Goal: Communication & Community: Answer question/provide support

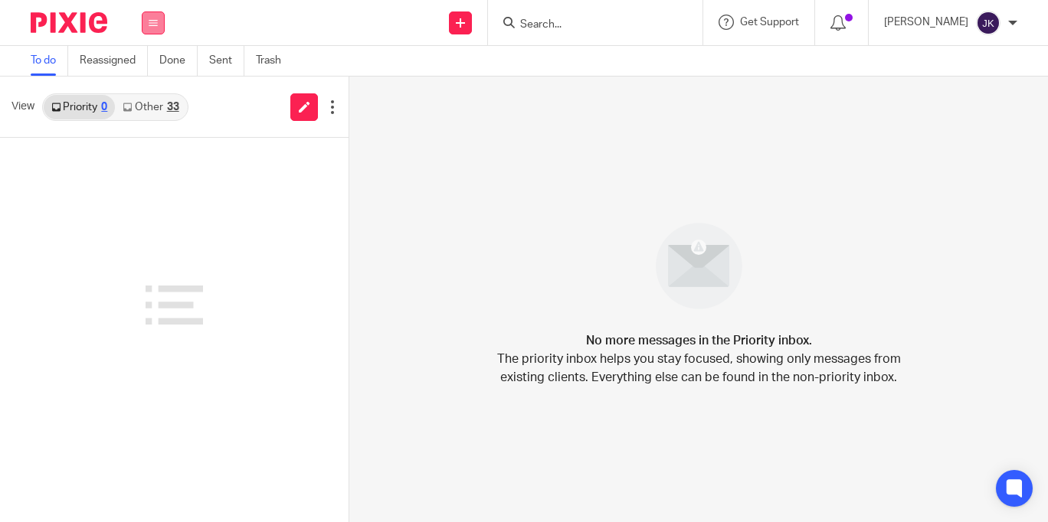
click at [147, 28] on button at bounding box center [153, 22] width 23 height 23
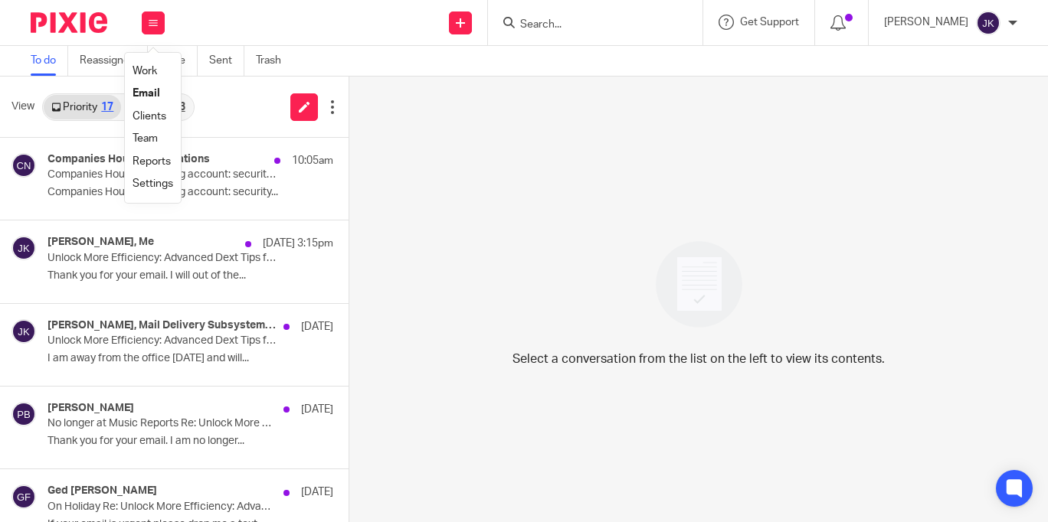
click at [145, 97] on link "Email" at bounding box center [147, 93] width 28 height 11
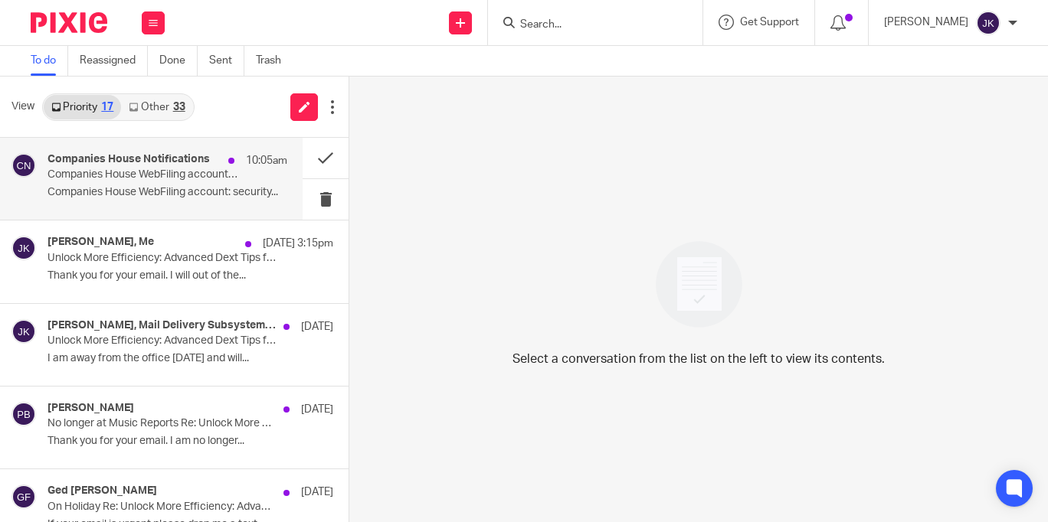
click at [149, 190] on p "Companies House WebFiling account: security..." at bounding box center [167, 192] width 240 height 13
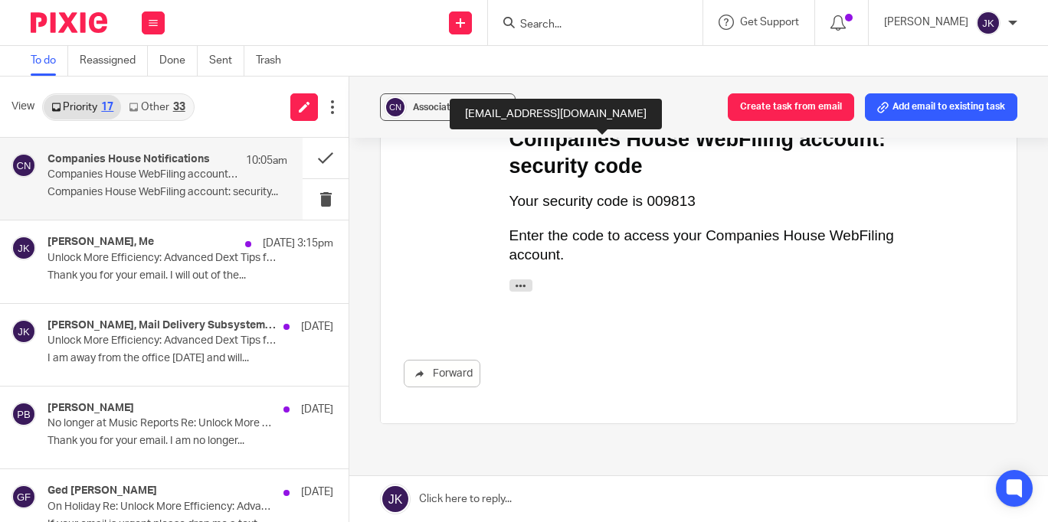
scroll to position [77, 0]
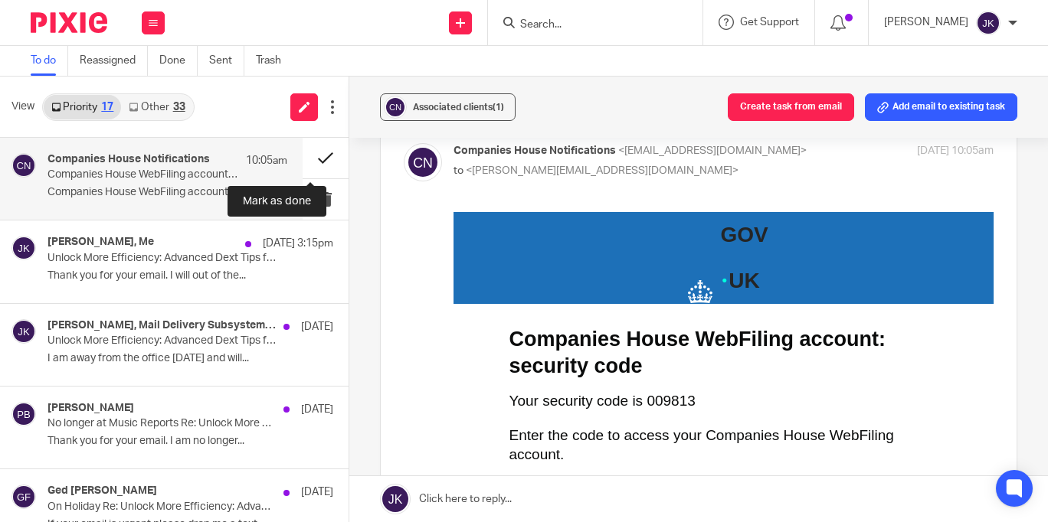
click at [311, 154] on button at bounding box center [326, 158] width 46 height 41
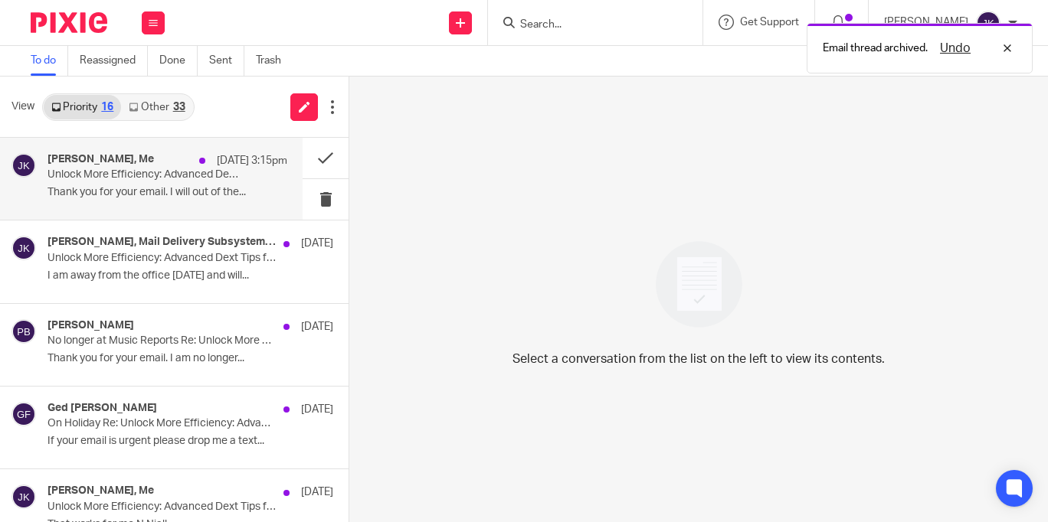
click at [162, 168] on p "Unlock More Efficiency: Advanced Dext Tips for Your Business" at bounding box center [142, 174] width 191 height 13
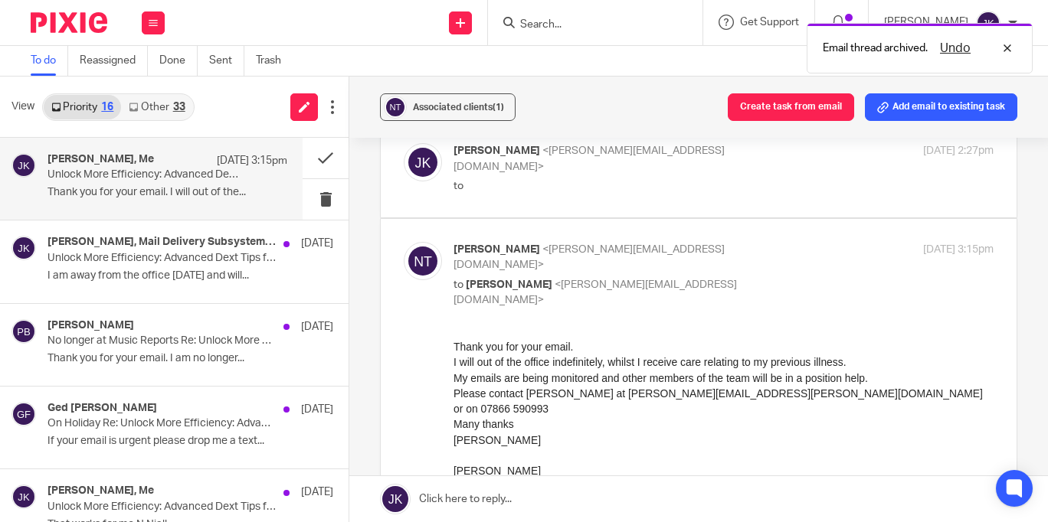
scroll to position [0, 0]
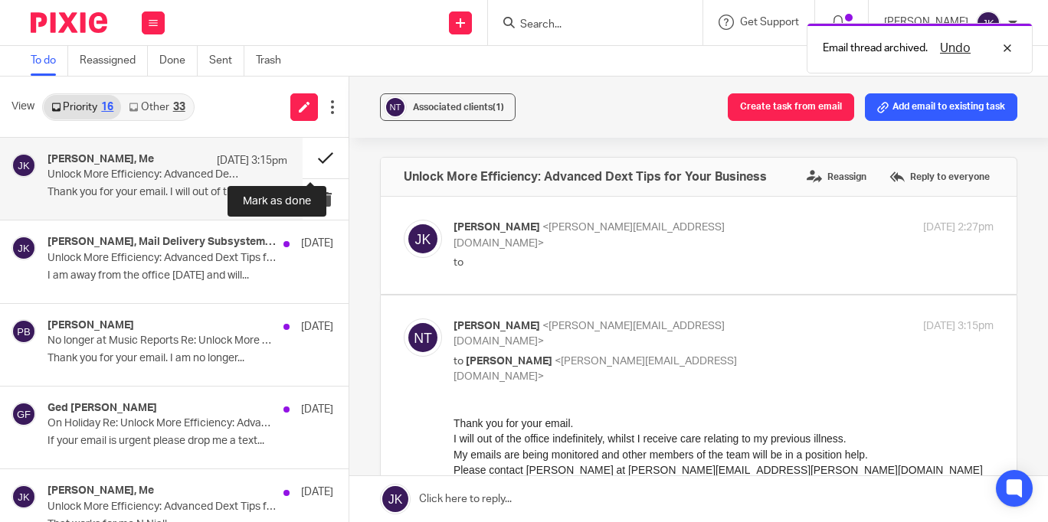
click at [309, 155] on button at bounding box center [326, 158] width 46 height 41
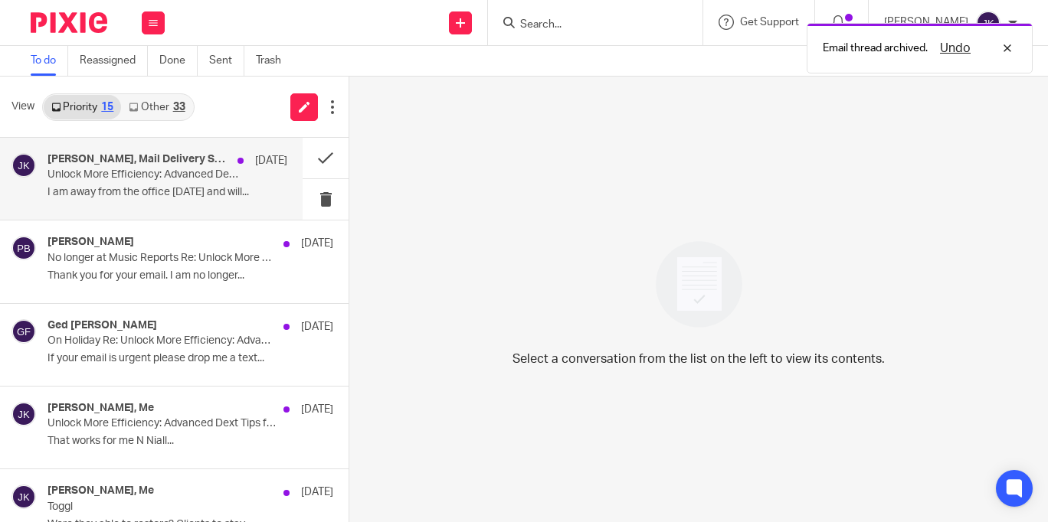
click at [175, 175] on p "Unlock More Efficiency: Advanced Dext Tips for Your Business" at bounding box center [142, 174] width 191 height 13
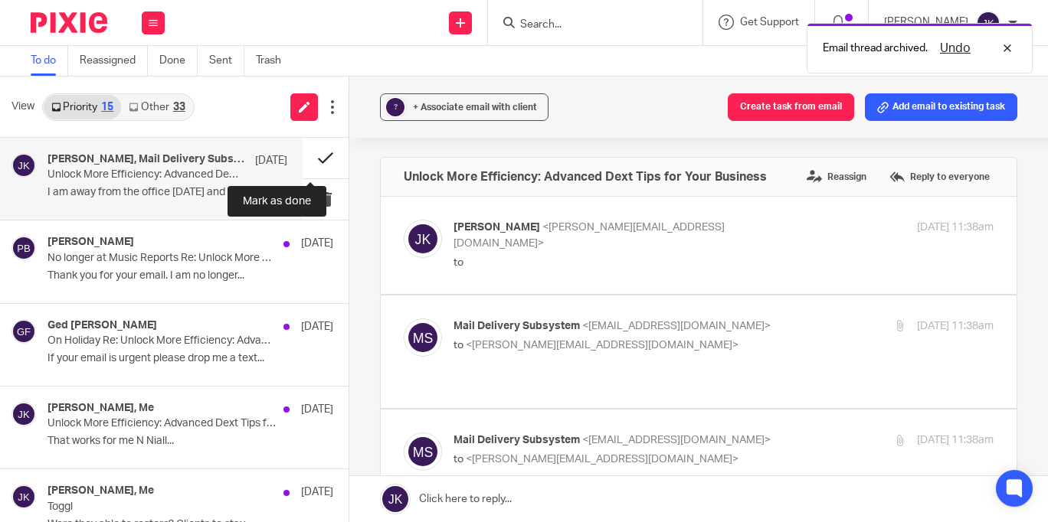
click at [303, 160] on button at bounding box center [326, 158] width 46 height 41
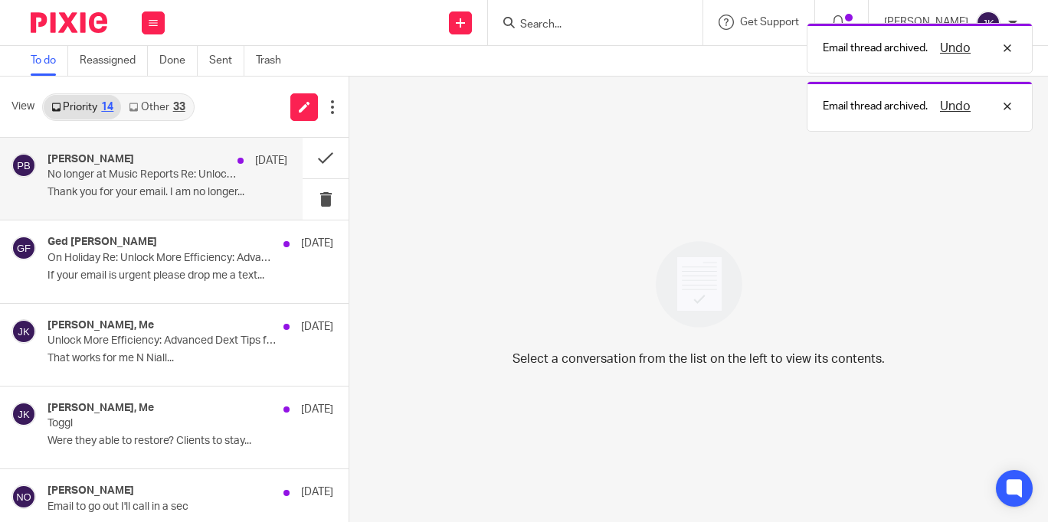
click at [165, 175] on p "No longer at Music Reports Re: Unlock More Efficiency: Advanced Dext Tips for Y…" at bounding box center [142, 174] width 191 height 13
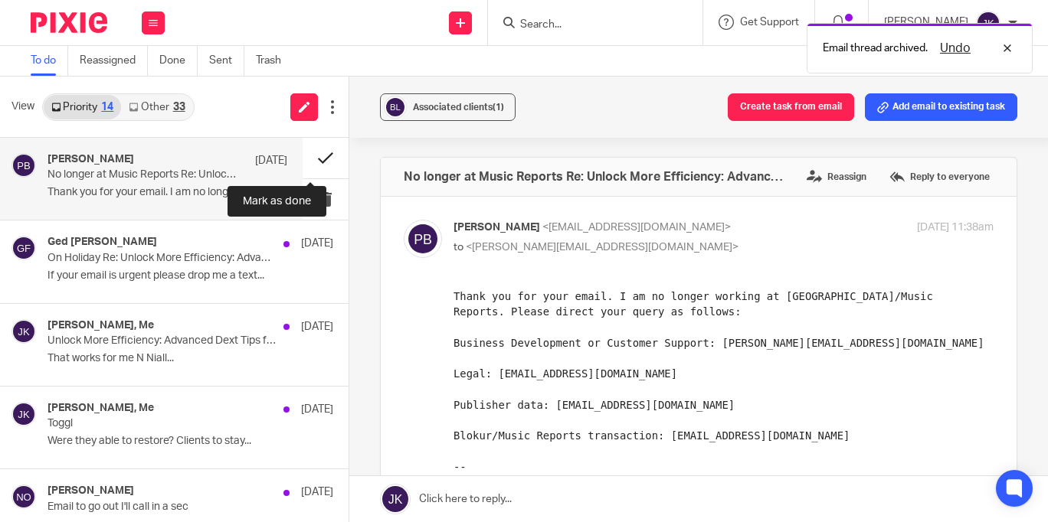
click at [312, 154] on button at bounding box center [326, 158] width 46 height 41
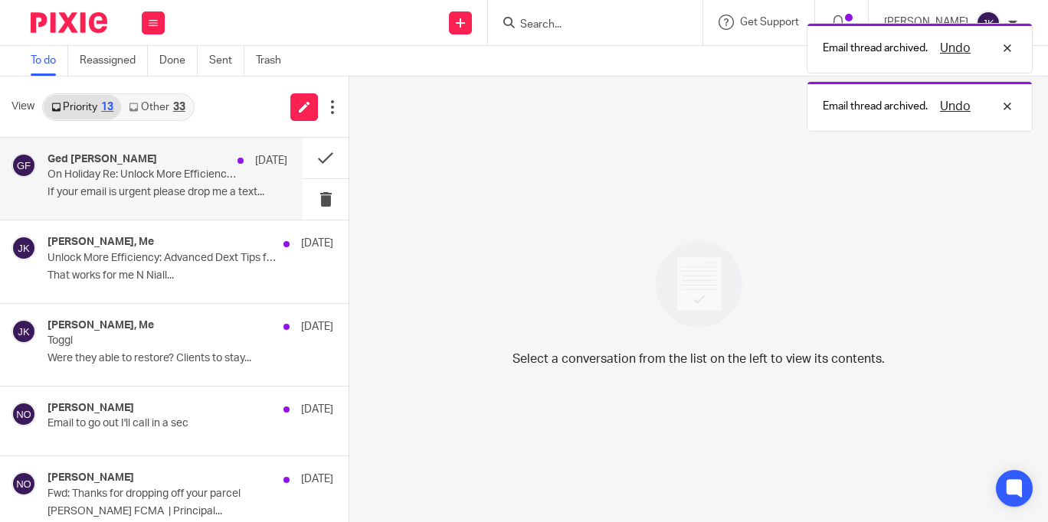
click at [192, 182] on div "Ged Feeley 8 Aug On Holiday Re: Unlock More Efficiency: Advanced Dext Tips for …" at bounding box center [167, 178] width 240 height 51
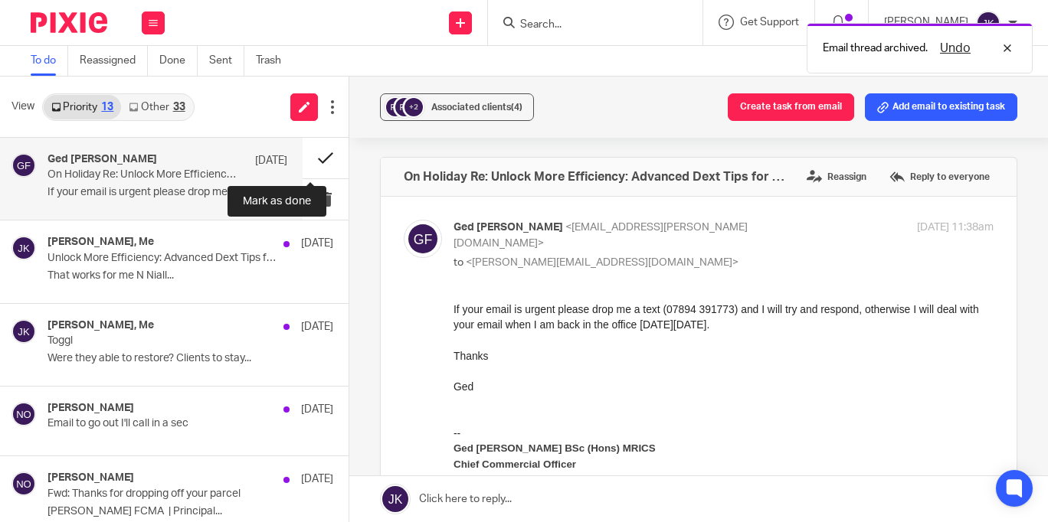
click at [308, 161] on button at bounding box center [326, 158] width 46 height 41
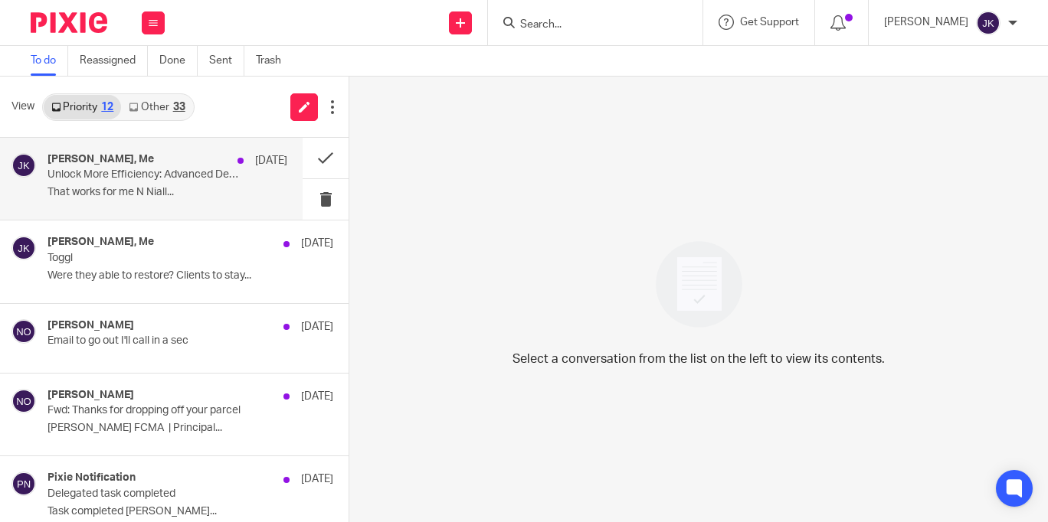
click at [136, 165] on h4 "Niall O'Driscoll, Me" at bounding box center [100, 159] width 106 height 13
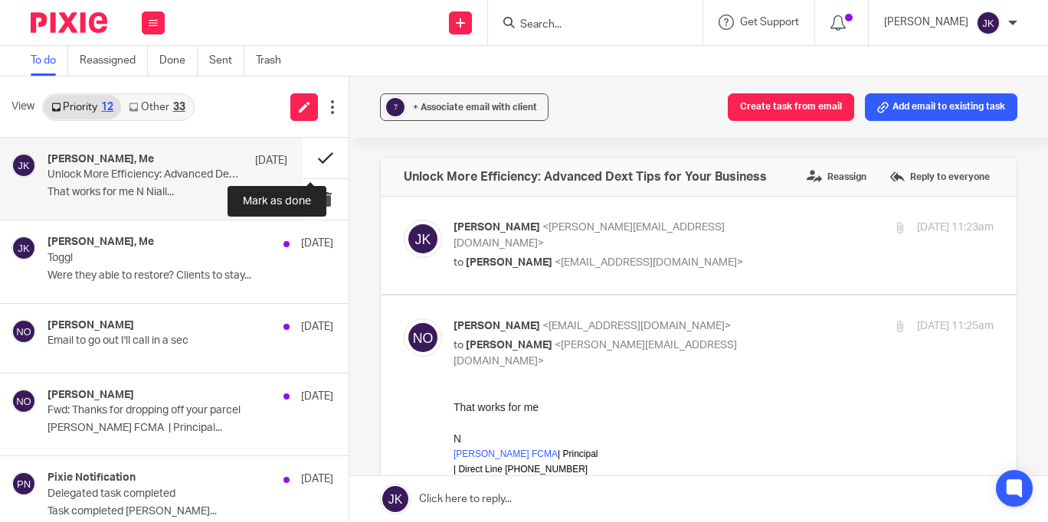
click at [308, 157] on button at bounding box center [326, 158] width 46 height 41
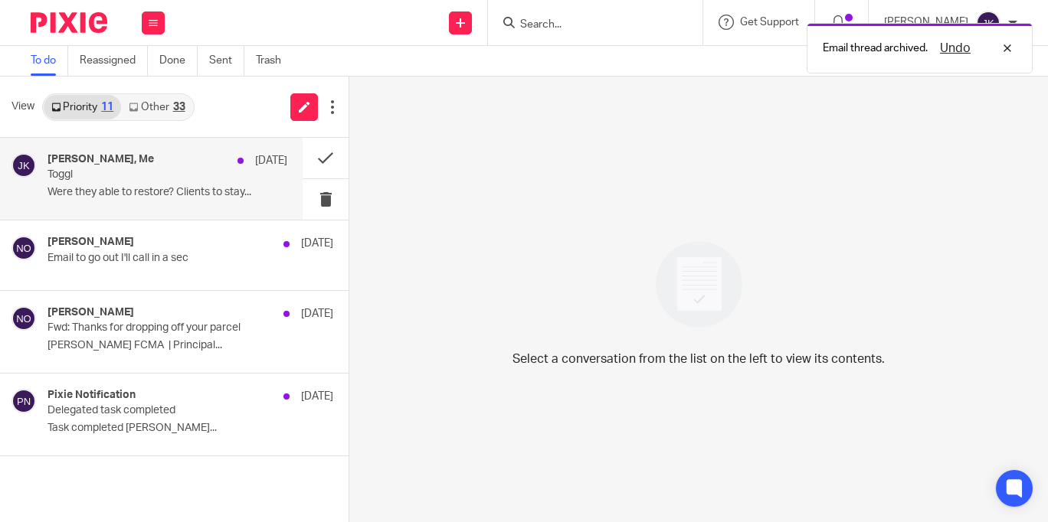
click at [158, 199] on p "Were they able to restore? Clients to stay..." at bounding box center [167, 192] width 240 height 13
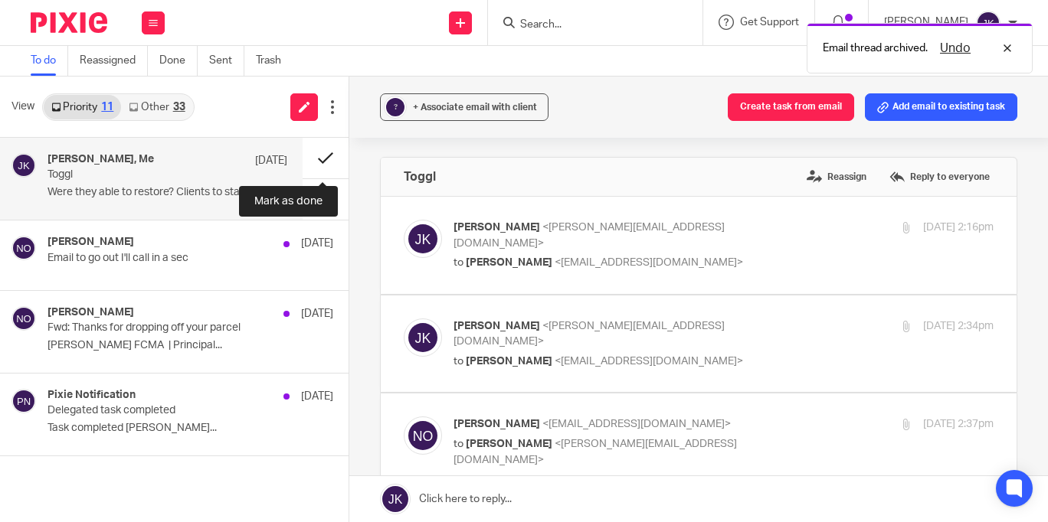
click at [327, 159] on button at bounding box center [326, 158] width 46 height 41
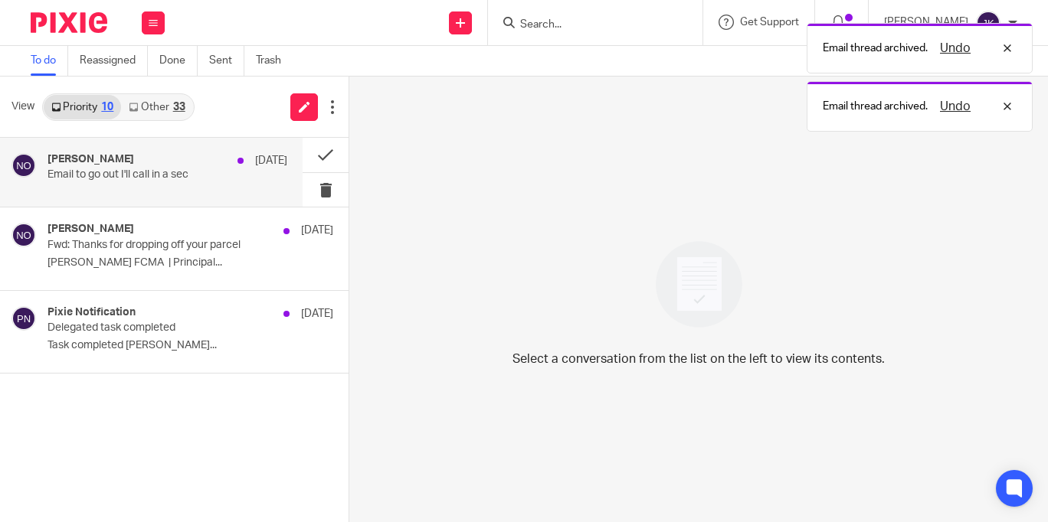
click at [155, 181] on p "Email to go out I'll call in a sec" at bounding box center [142, 174] width 191 height 13
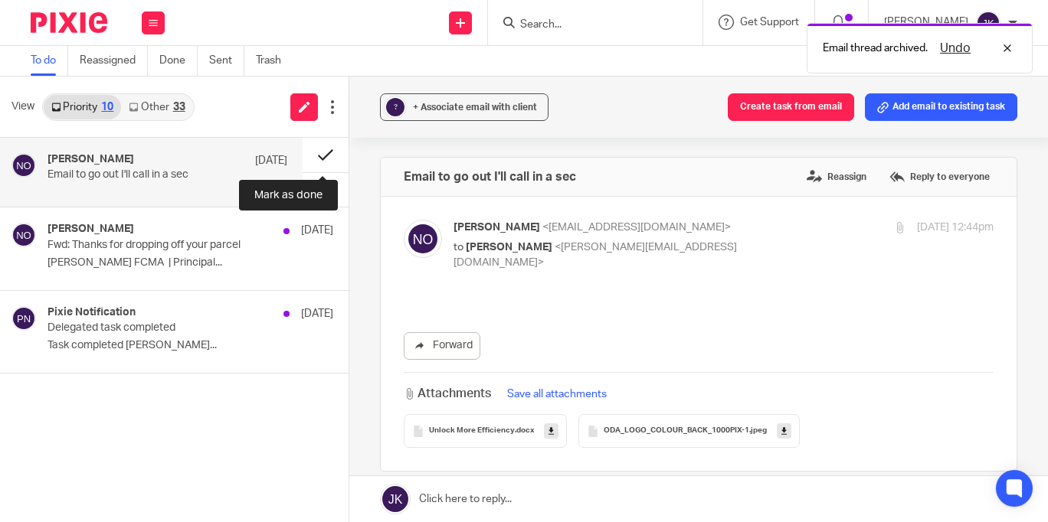
click at [314, 147] on button at bounding box center [326, 155] width 46 height 34
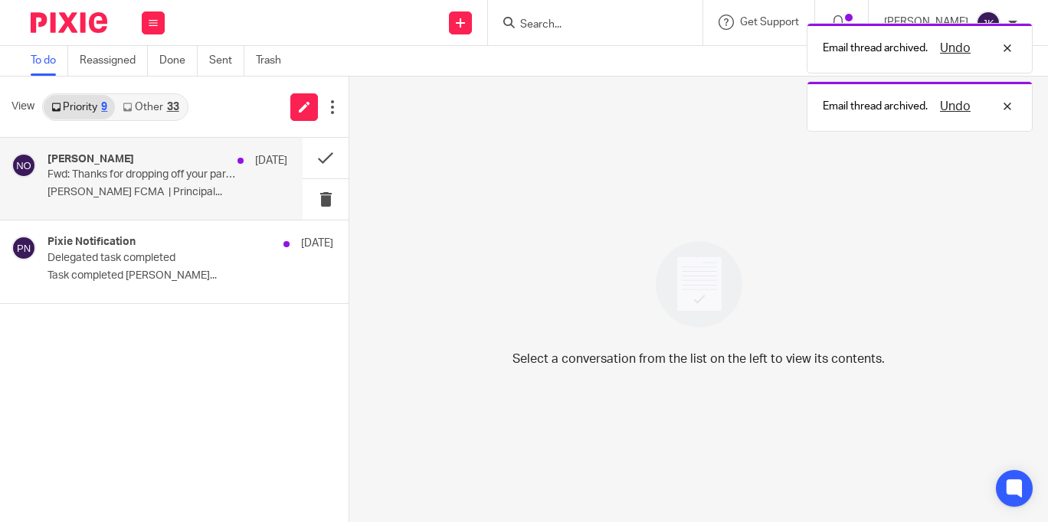
click at [182, 180] on p "Fwd: Thanks for dropping off your parcel" at bounding box center [142, 174] width 191 height 13
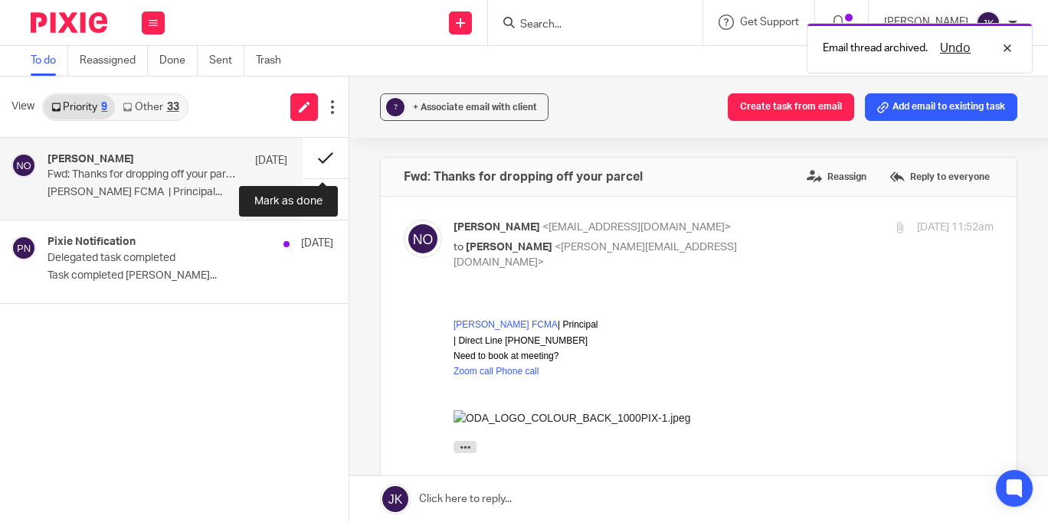
click at [309, 156] on button at bounding box center [326, 158] width 46 height 41
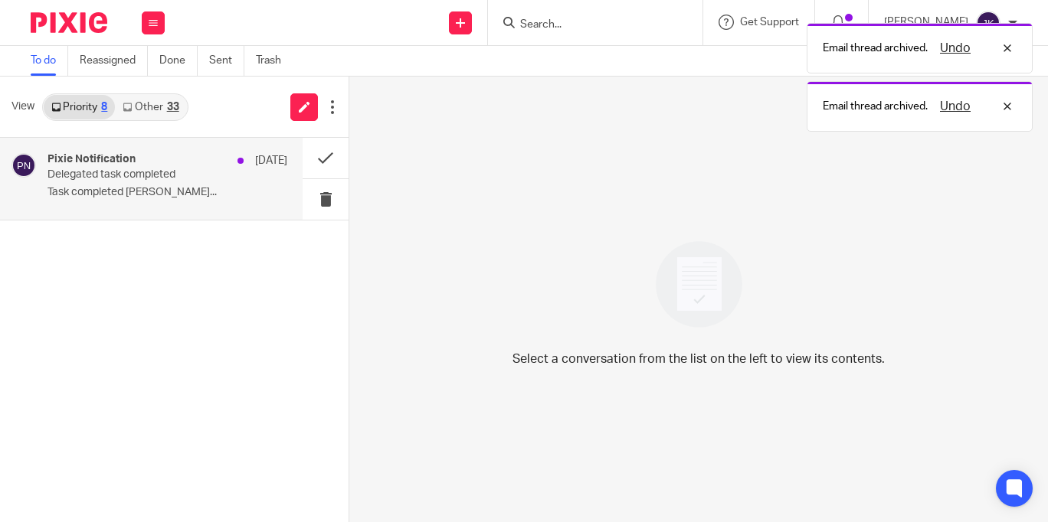
click at [135, 172] on p "Delegated task completed" at bounding box center [142, 174] width 191 height 13
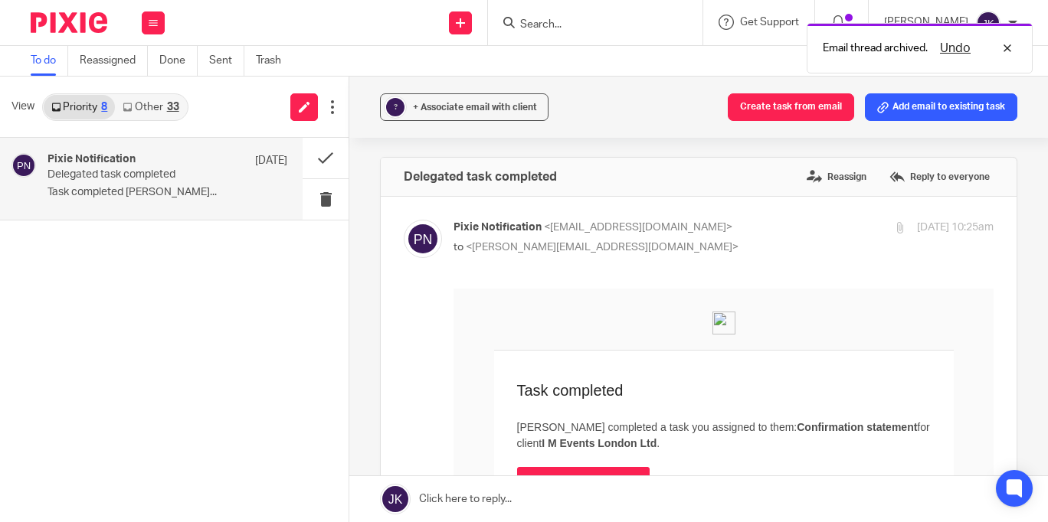
scroll to position [230, 0]
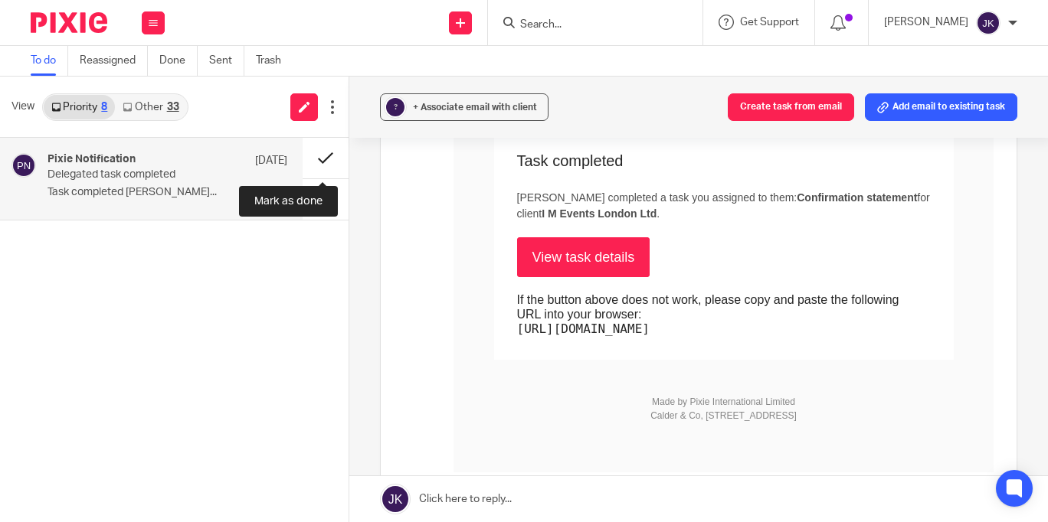
click at [331, 152] on button at bounding box center [326, 158] width 46 height 41
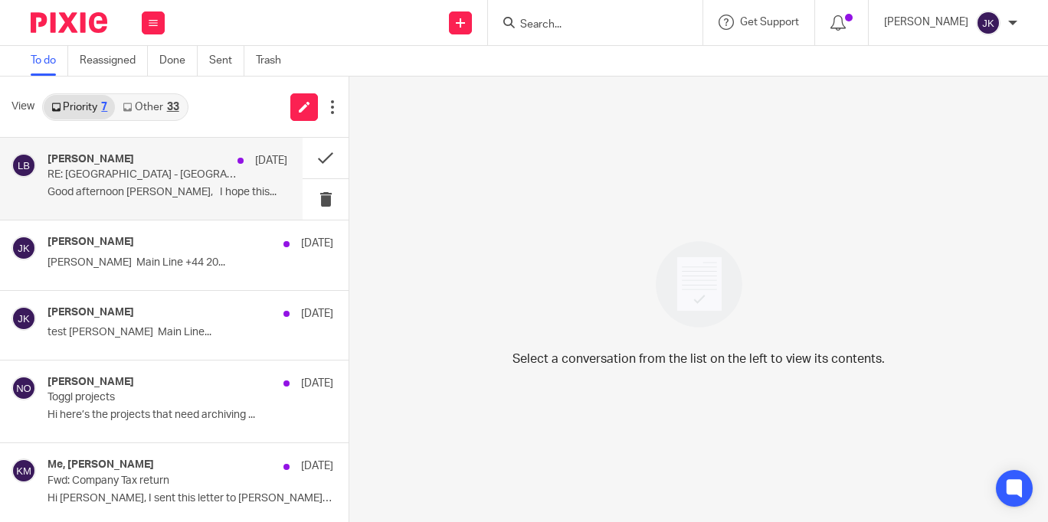
click at [195, 180] on p "RE: [GEOGRAPHIC_DATA] - [GEOGRAPHIC_DATA] Number" at bounding box center [142, 174] width 191 height 13
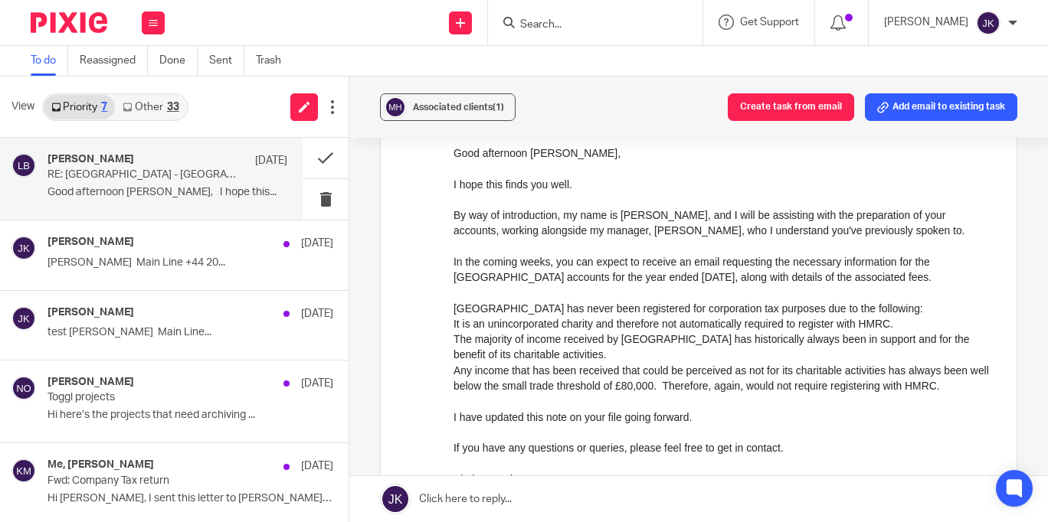
scroll to position [230, 0]
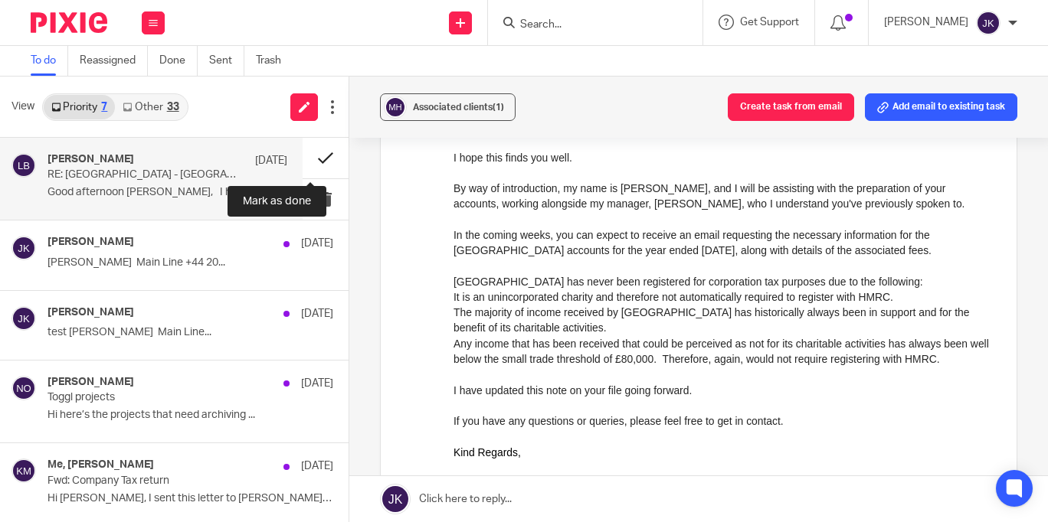
click at [306, 164] on button at bounding box center [326, 158] width 46 height 41
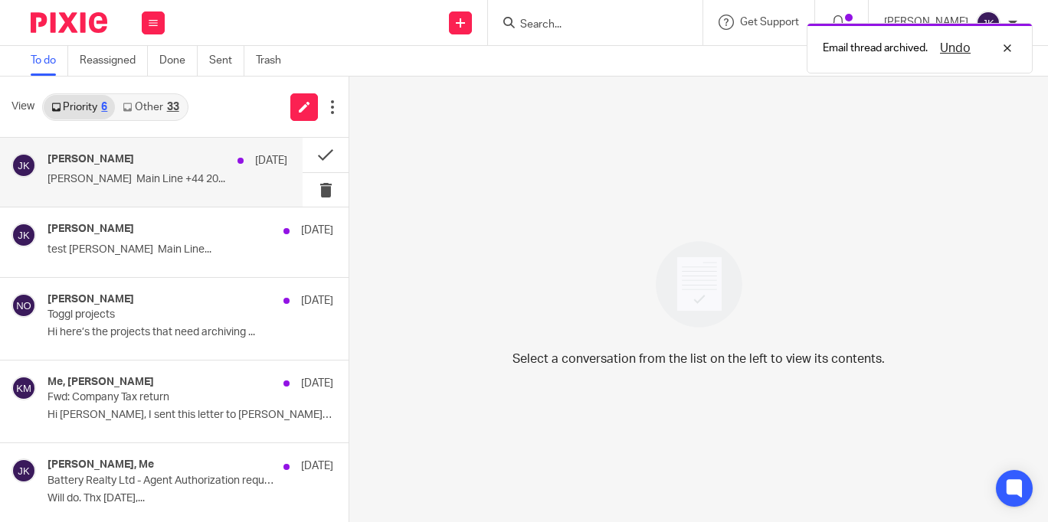
click at [197, 175] on p "Johanne Kassardjian Main Line +44 20..." at bounding box center [167, 179] width 240 height 13
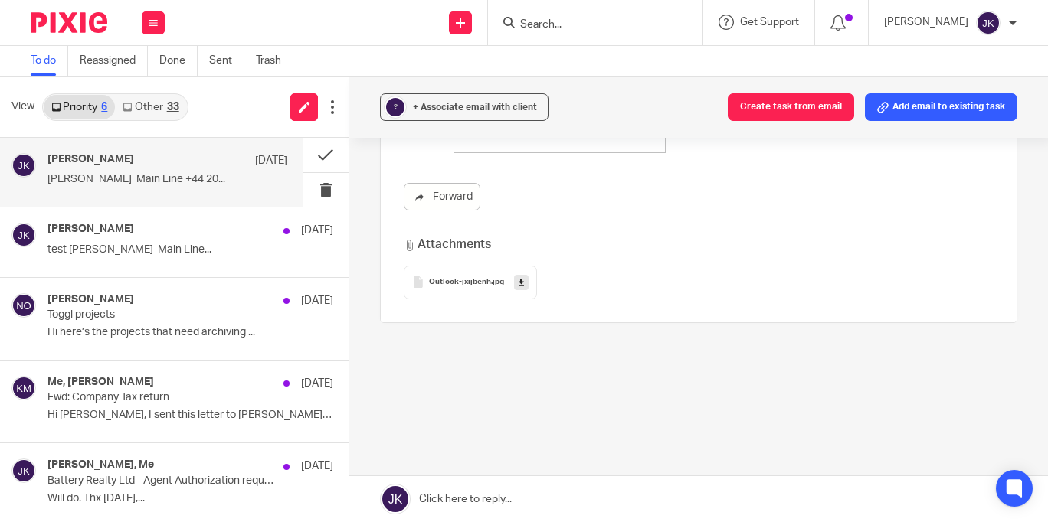
scroll to position [0, 0]
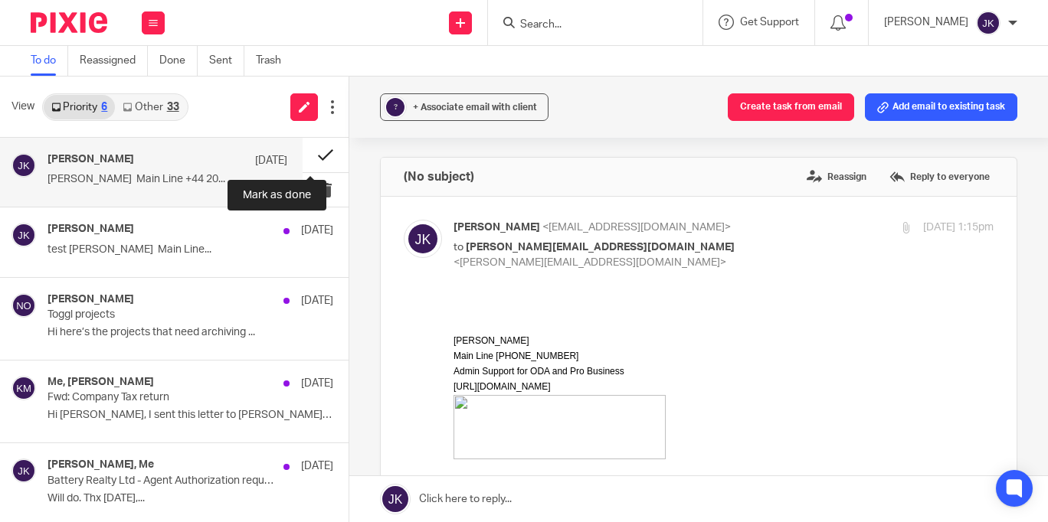
click at [310, 154] on button at bounding box center [326, 155] width 46 height 34
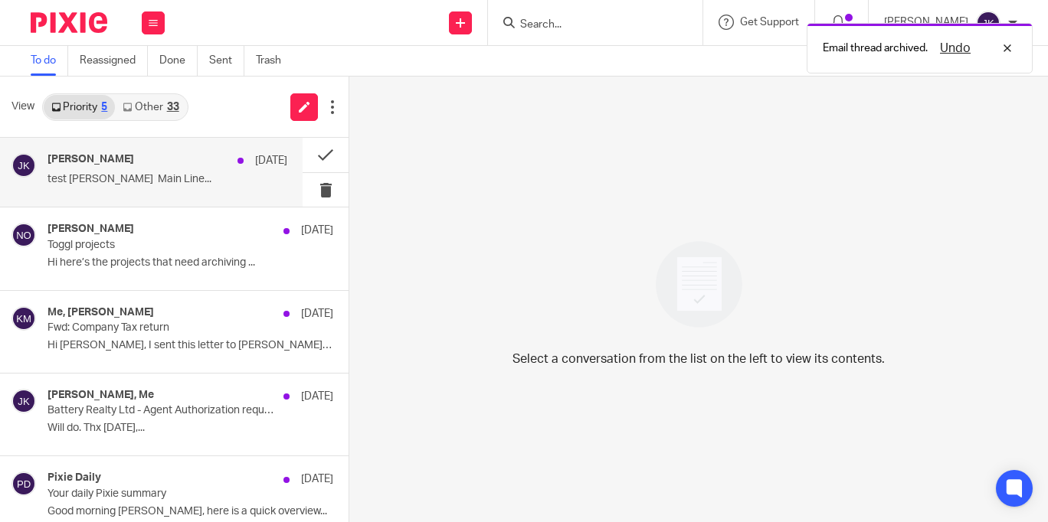
click at [208, 178] on p "test Johanne Kassardjian Main Line..." at bounding box center [167, 179] width 240 height 13
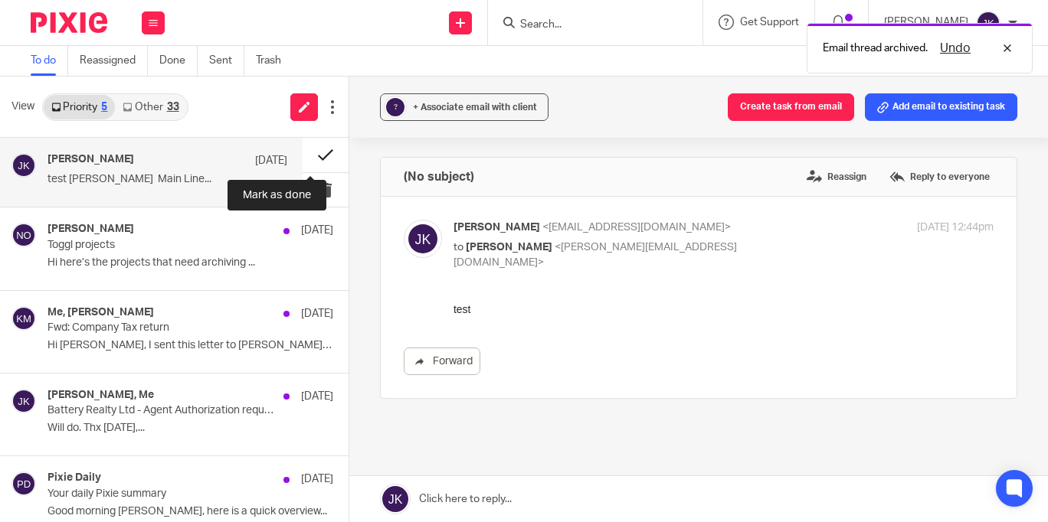
click at [313, 157] on button at bounding box center [326, 155] width 46 height 34
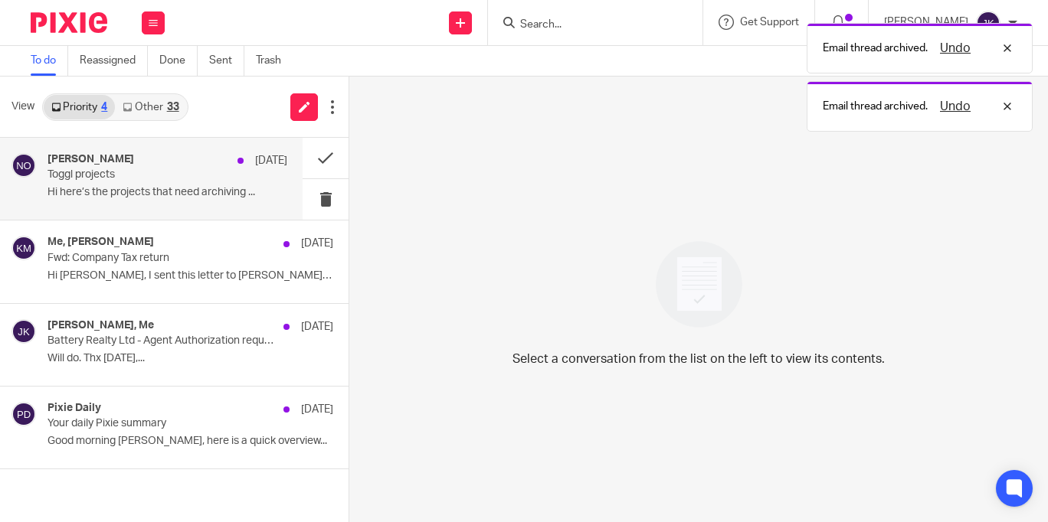
click at [146, 167] on div "Niall O'Driscoll 5 Aug" at bounding box center [167, 160] width 240 height 15
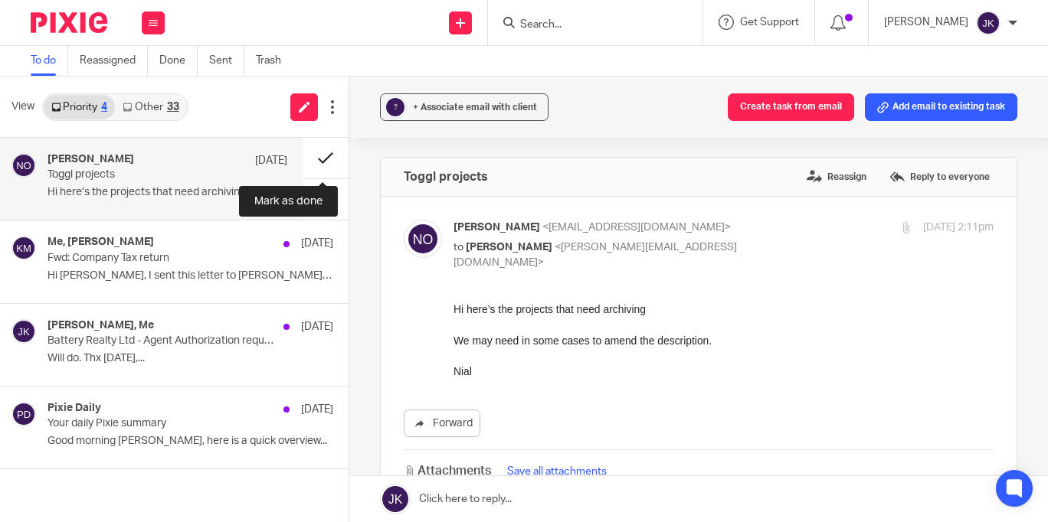
click at [310, 158] on button at bounding box center [326, 158] width 46 height 41
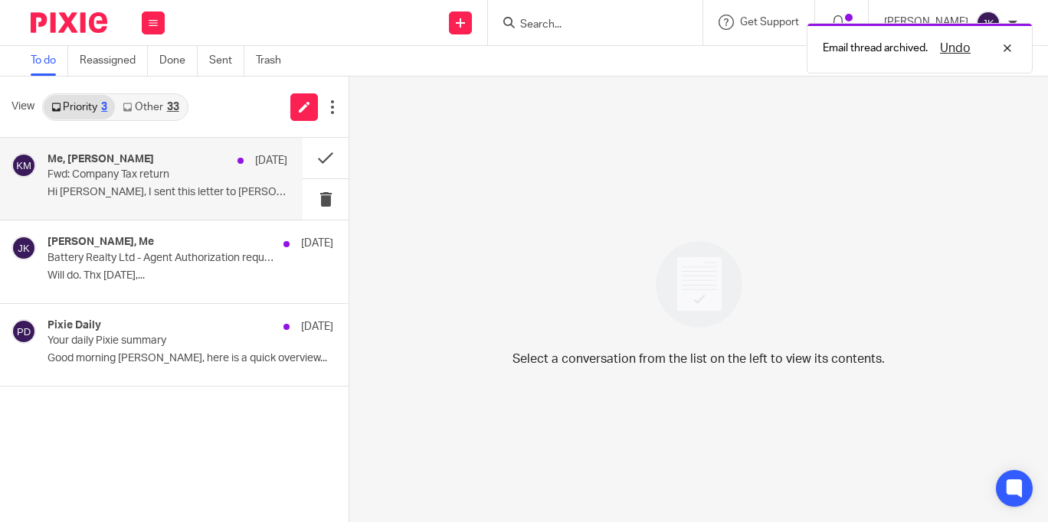
click at [45, 178] on div "Me, Kevin Martel 4 Aug Fwd: Company Tax return Hi Johanne, I sent this letter t…" at bounding box center [151, 179] width 303 height 82
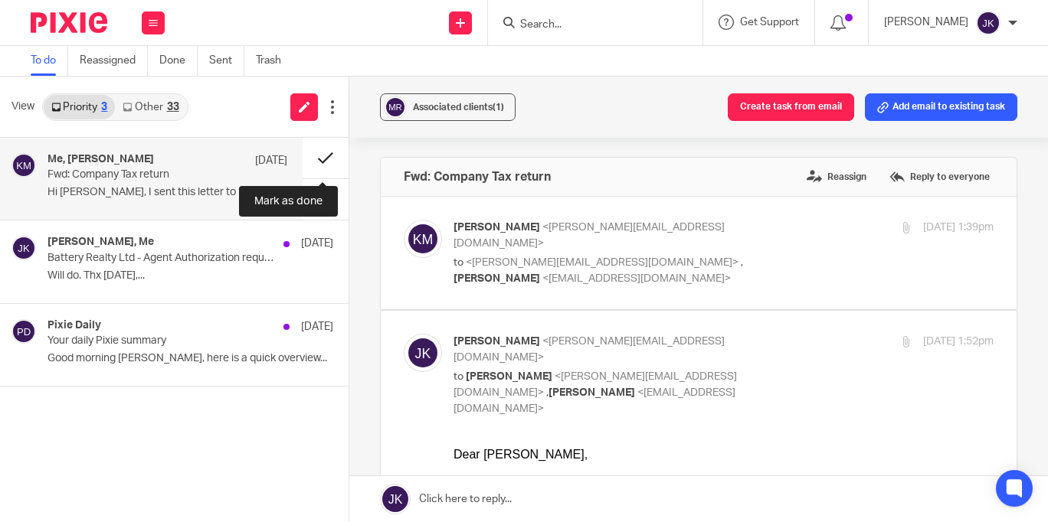
click at [328, 159] on button at bounding box center [326, 158] width 46 height 41
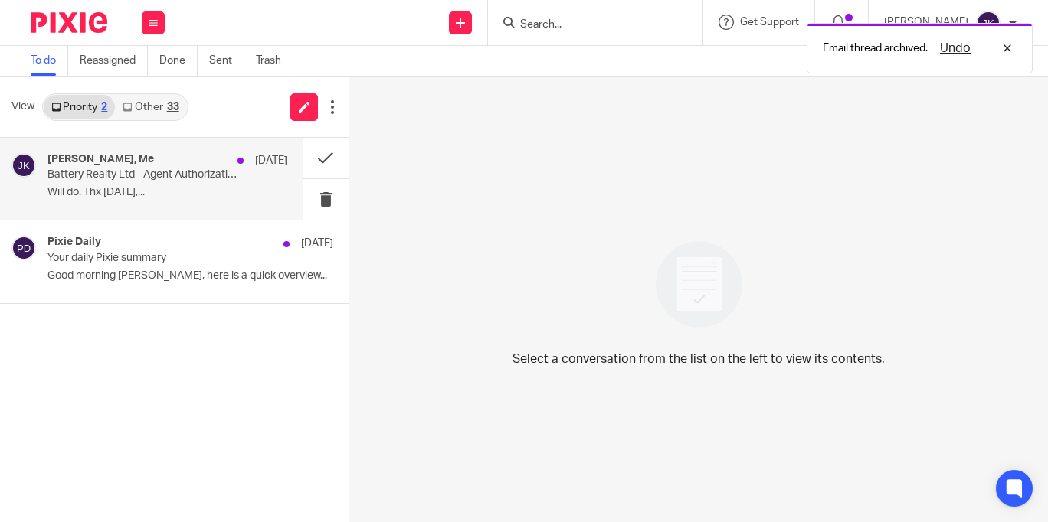
click at [156, 192] on p "Will do. Thx On Mon,..." at bounding box center [167, 192] width 240 height 13
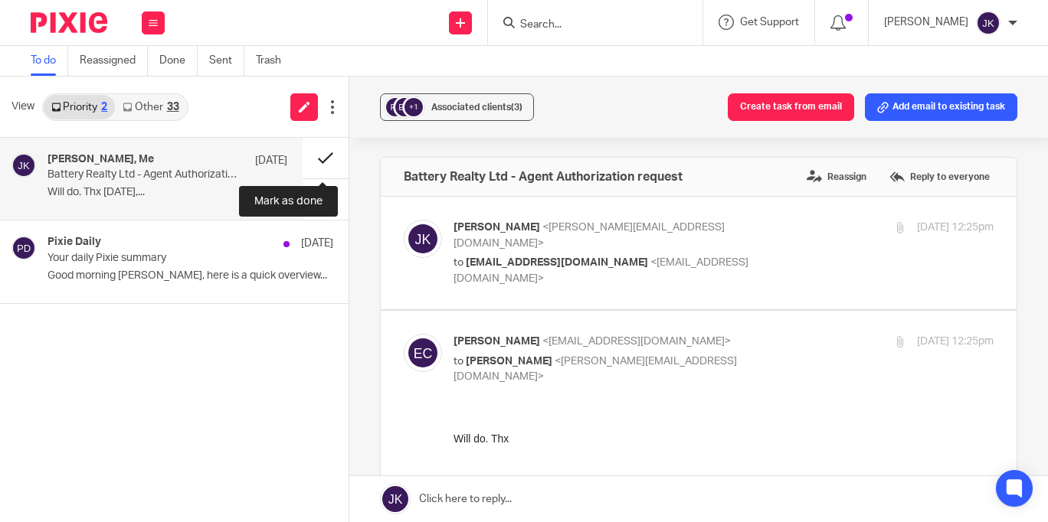
click at [331, 153] on button at bounding box center [326, 158] width 46 height 41
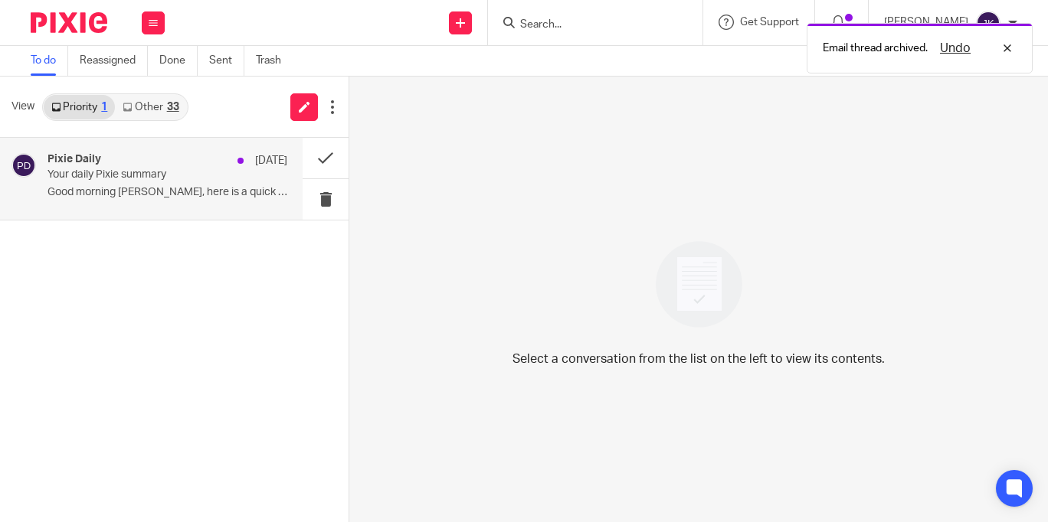
click at [176, 213] on div "Pixie Daily 4 Aug Your daily Pixie summary Good morning Johanne, here is a quic…" at bounding box center [151, 179] width 303 height 82
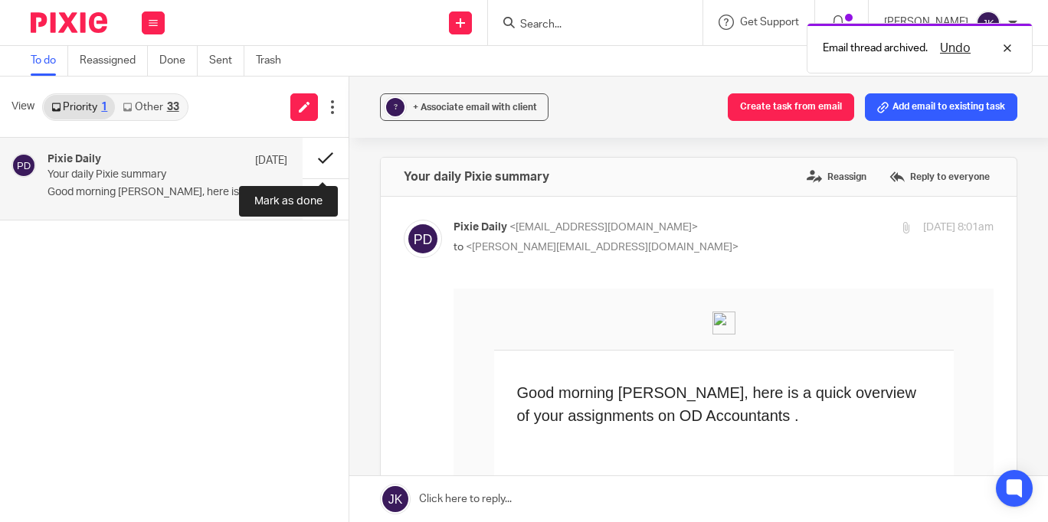
click at [316, 155] on button at bounding box center [326, 158] width 46 height 41
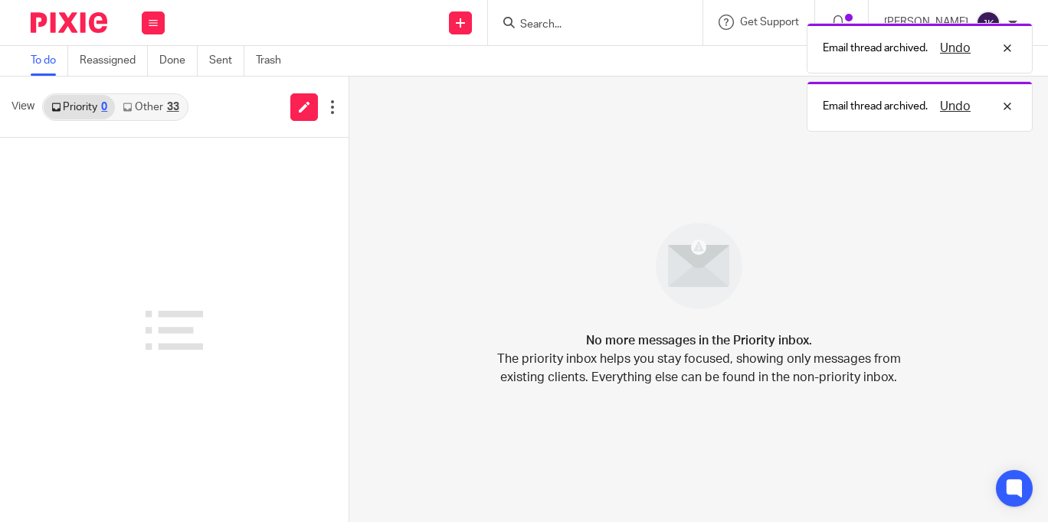
click at [130, 110] on icon at bounding box center [127, 107] width 9 height 9
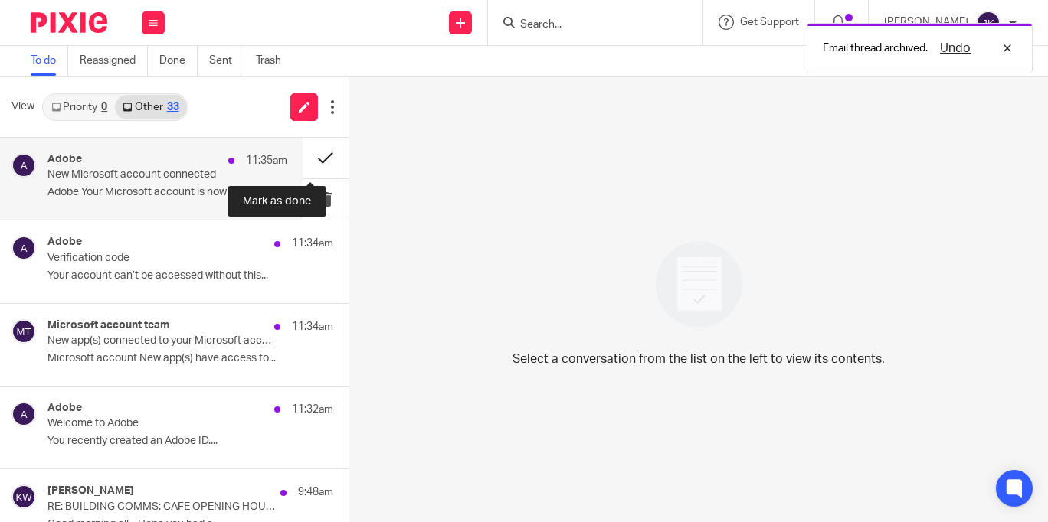
click at [306, 159] on button at bounding box center [326, 158] width 46 height 41
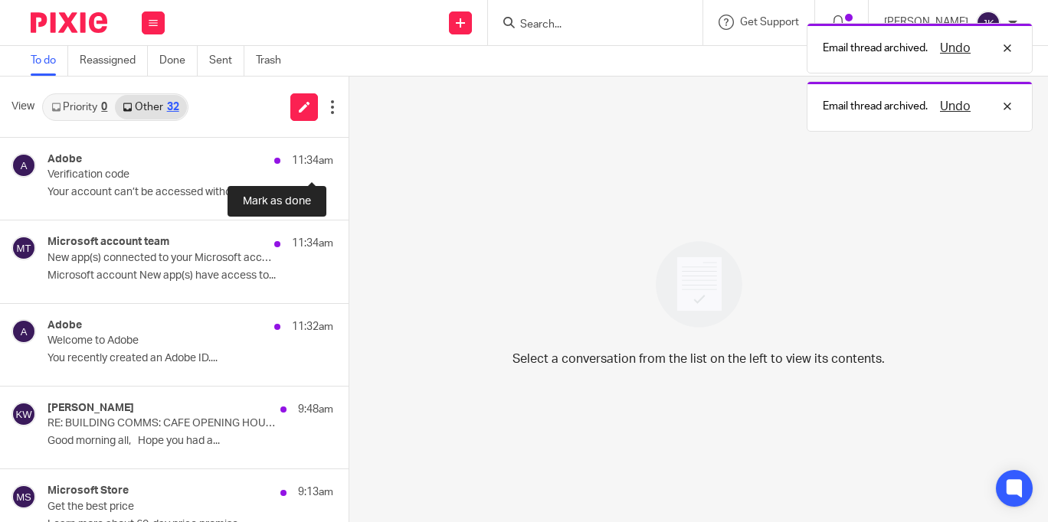
click at [348, 159] on button at bounding box center [354, 158] width 12 height 41
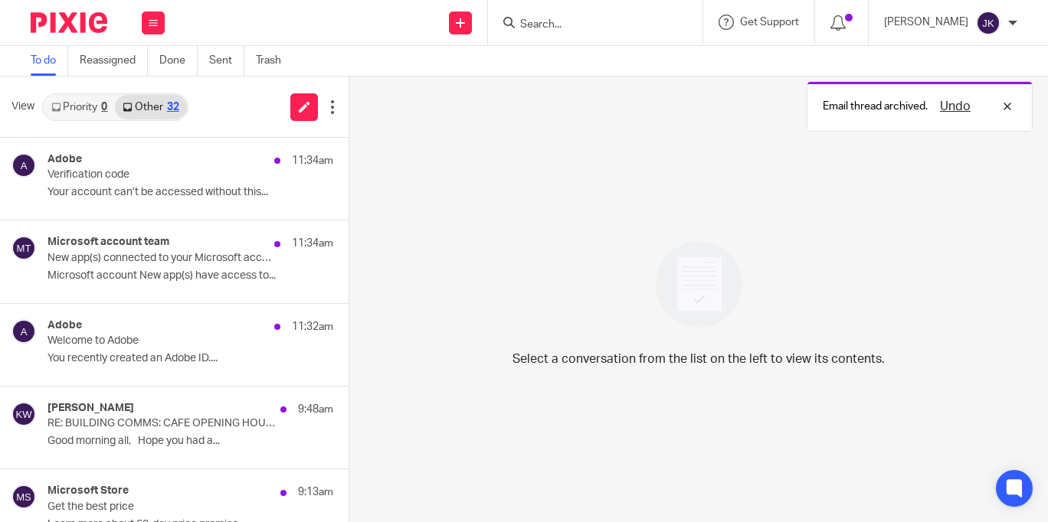
click at [348, 159] on button at bounding box center [354, 158] width 12 height 41
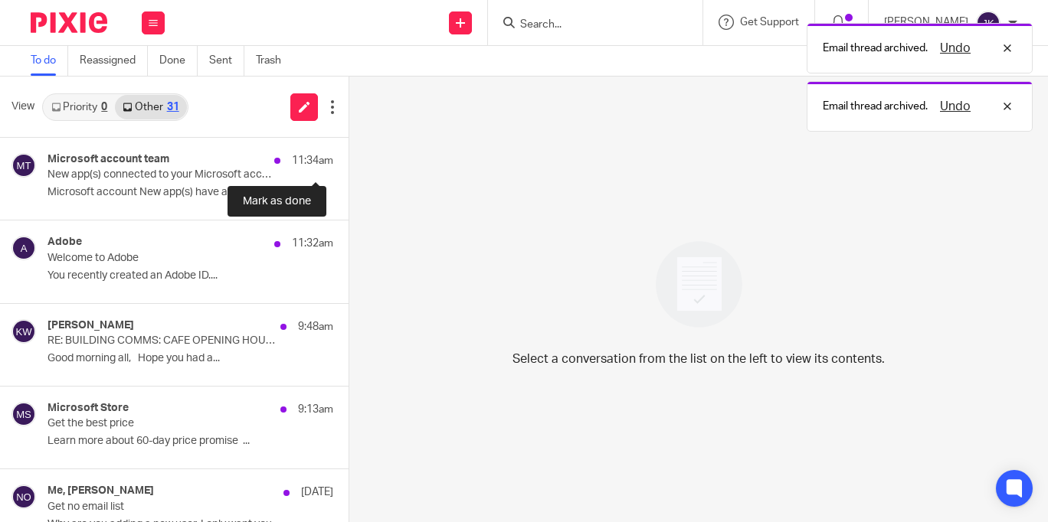
click at [348, 159] on button at bounding box center [354, 158] width 12 height 41
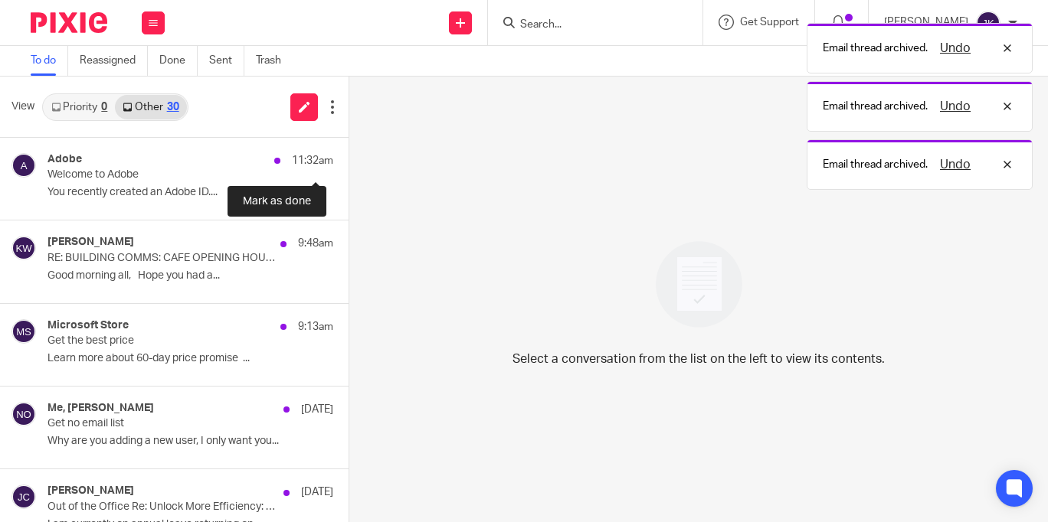
click at [348, 159] on button at bounding box center [354, 158] width 12 height 41
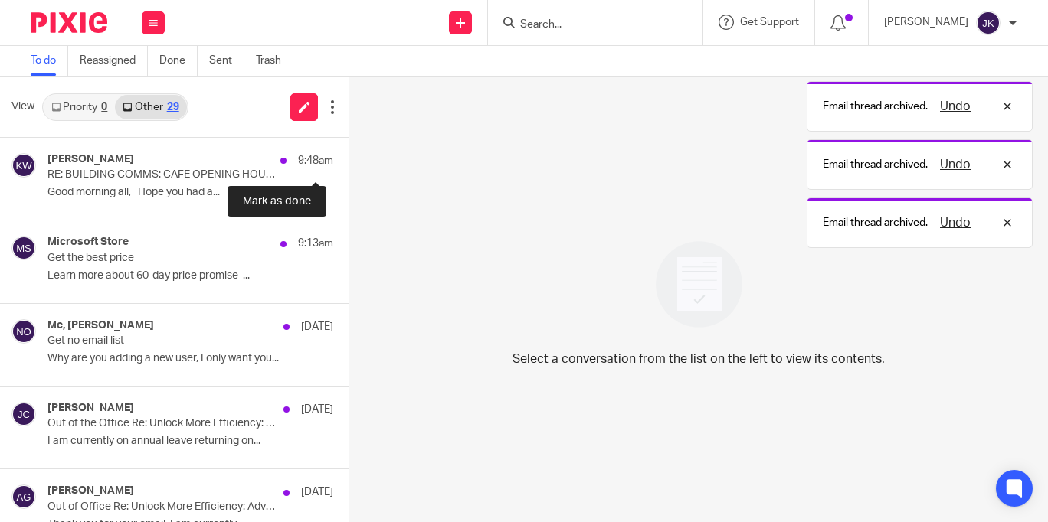
click at [348, 159] on button at bounding box center [354, 158] width 12 height 41
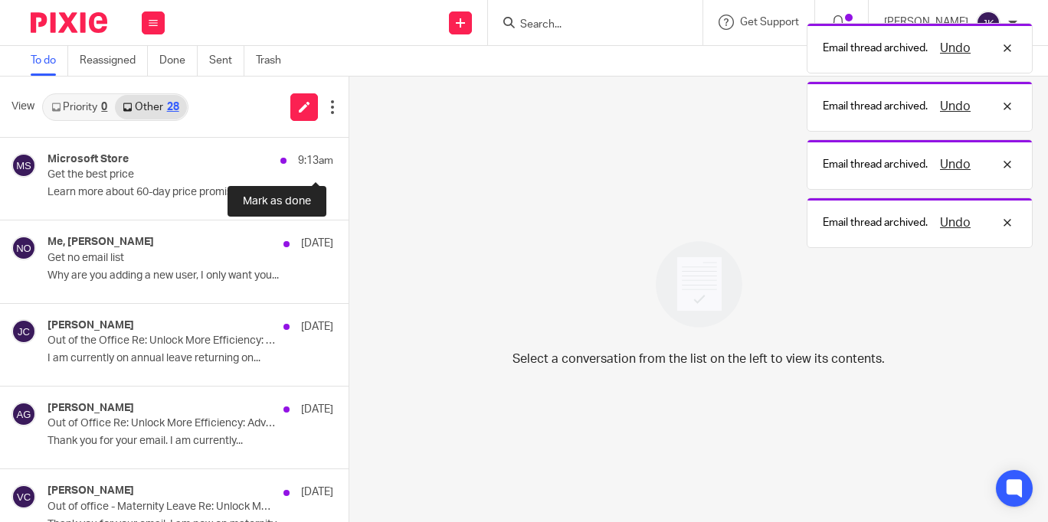
click at [348, 159] on button at bounding box center [354, 158] width 12 height 41
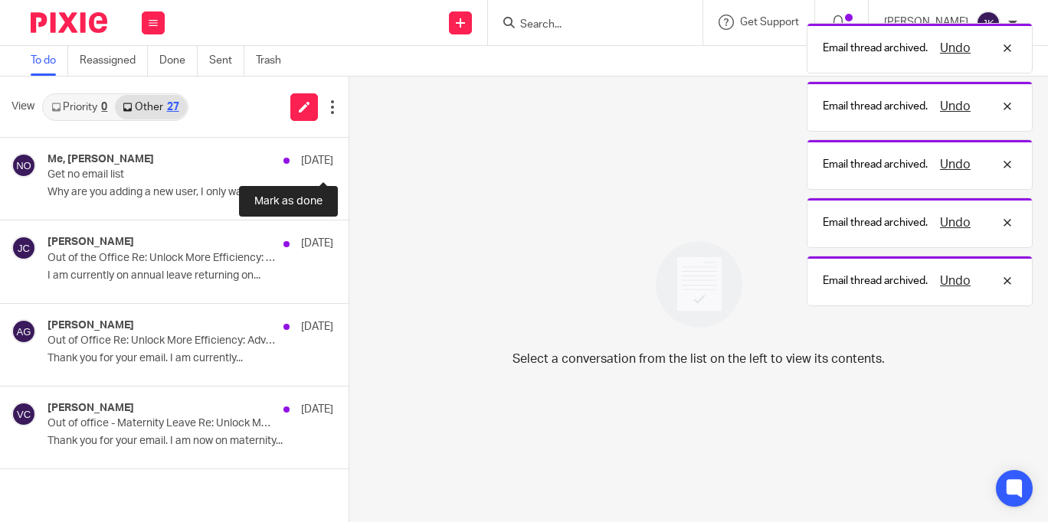
click at [348, 159] on button at bounding box center [354, 158] width 12 height 41
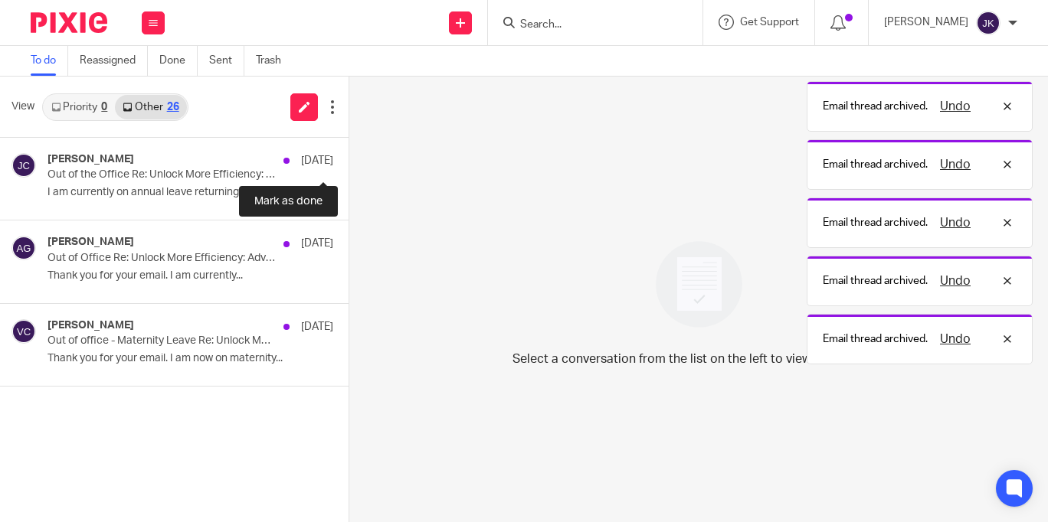
click at [348, 159] on button at bounding box center [354, 158] width 12 height 41
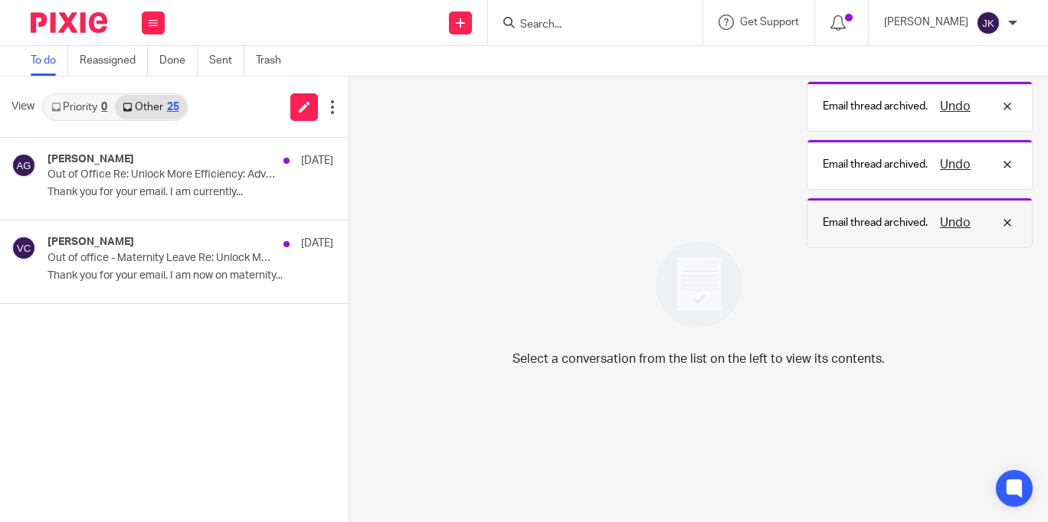
click at [950, 219] on body "Work Email Clients Team Reports Settings Work Email Clients Team Reports Settin…" at bounding box center [524, 261] width 1048 height 522
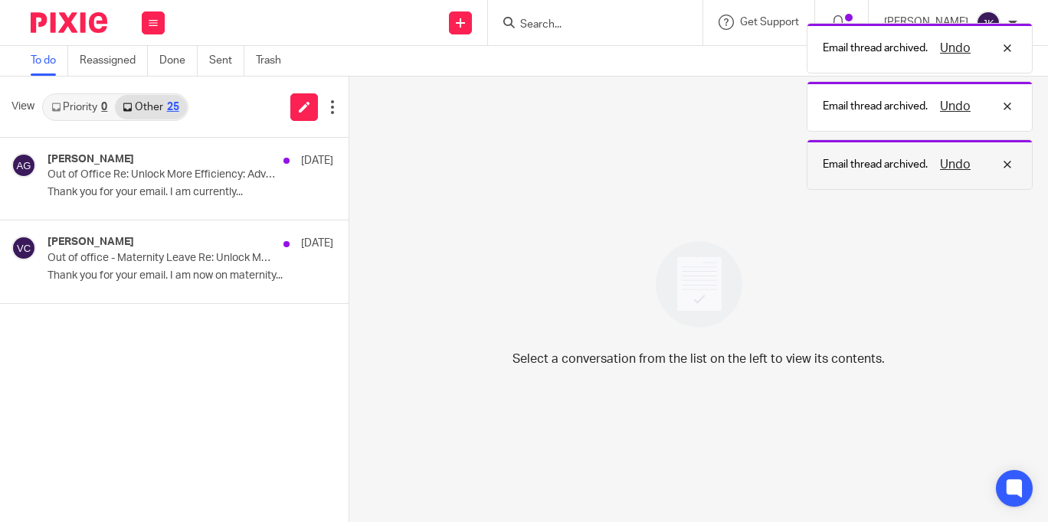
click at [950, 158] on button "Undo" at bounding box center [955, 164] width 40 height 18
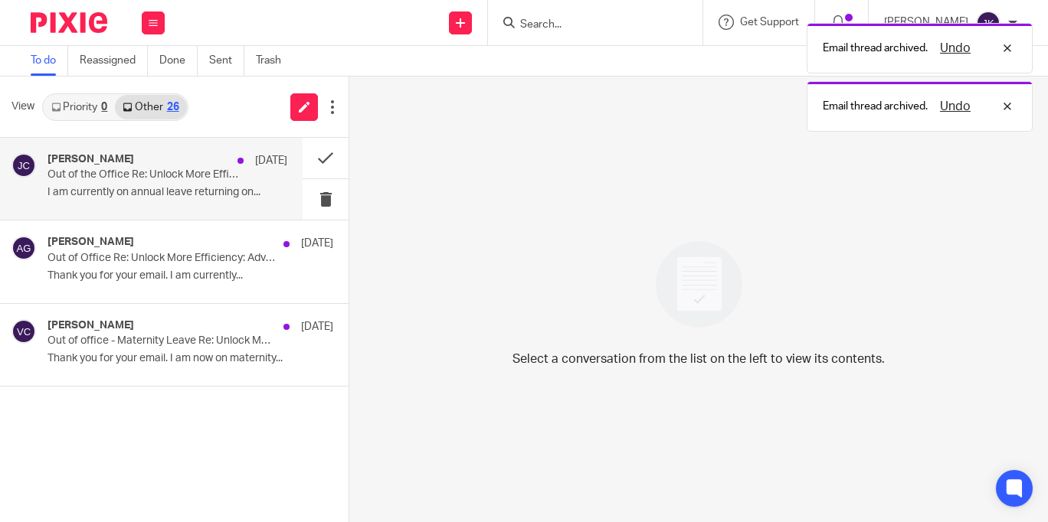
click at [88, 182] on p "Out of the Office Re: Unlock More Efficiency: Advanced Dext Tips for Your Busin…" at bounding box center [142, 174] width 191 height 13
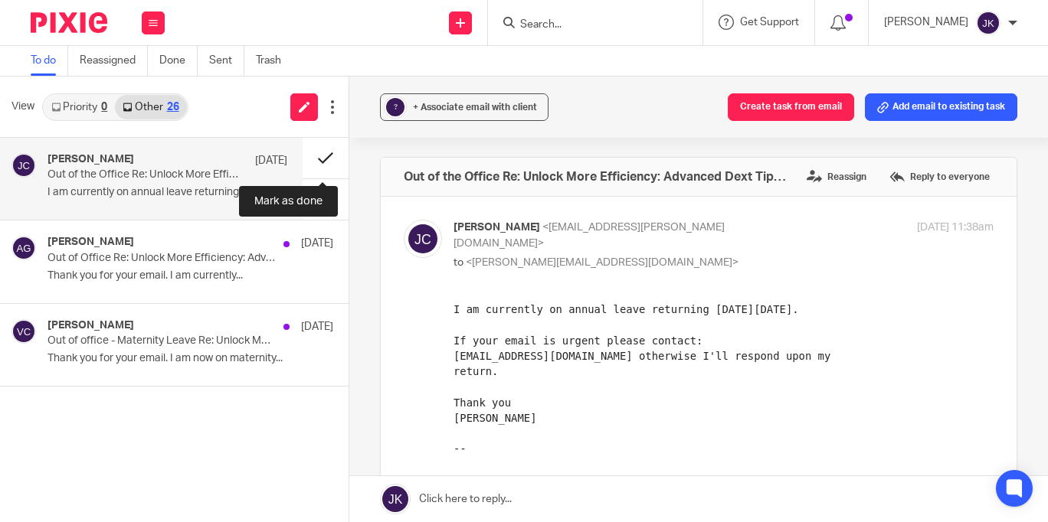
click at [312, 156] on button at bounding box center [326, 158] width 46 height 41
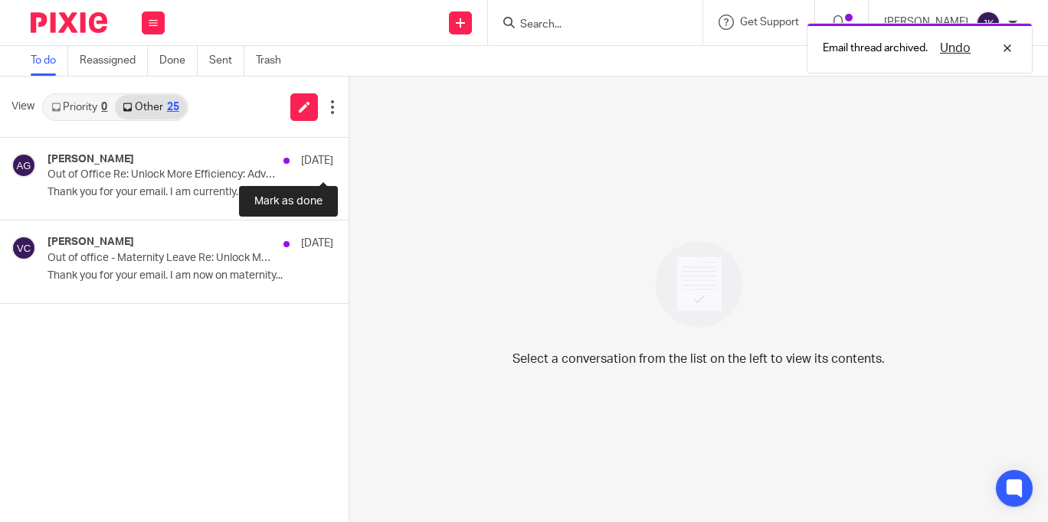
click at [348, 156] on button at bounding box center [354, 158] width 12 height 41
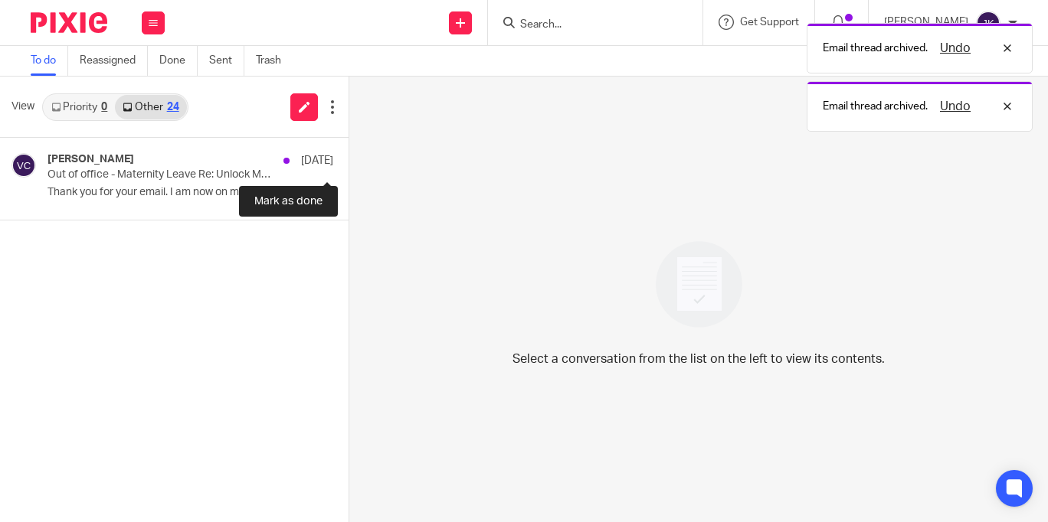
click at [348, 156] on button at bounding box center [354, 158] width 12 height 41
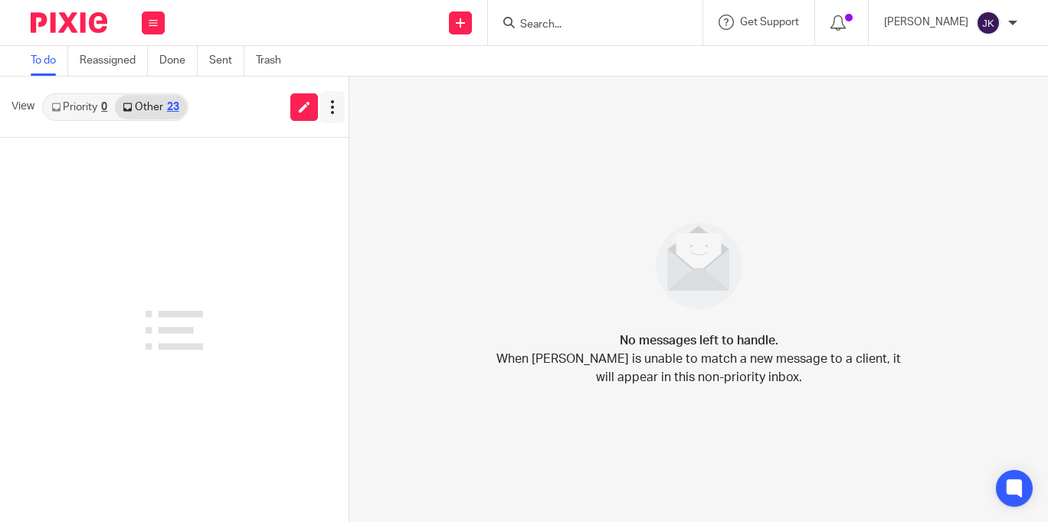
click at [331, 101] on icon at bounding box center [332, 107] width 15 height 15
click at [325, 108] on icon at bounding box center [332, 107] width 15 height 15
click at [211, 111] on div "View Priority 0 Other 23" at bounding box center [174, 107] width 348 height 61
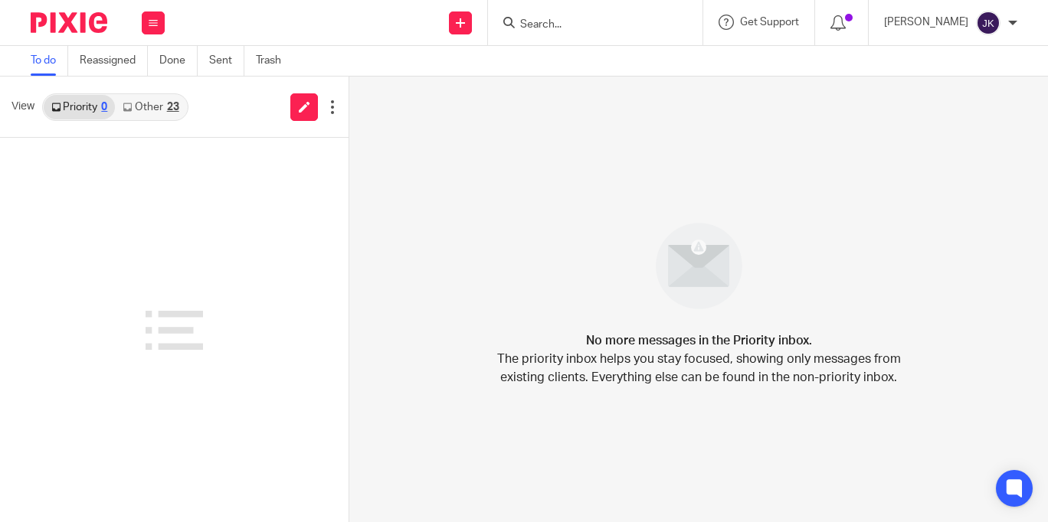
click at [155, 98] on link "Other 23" at bounding box center [150, 107] width 71 height 25
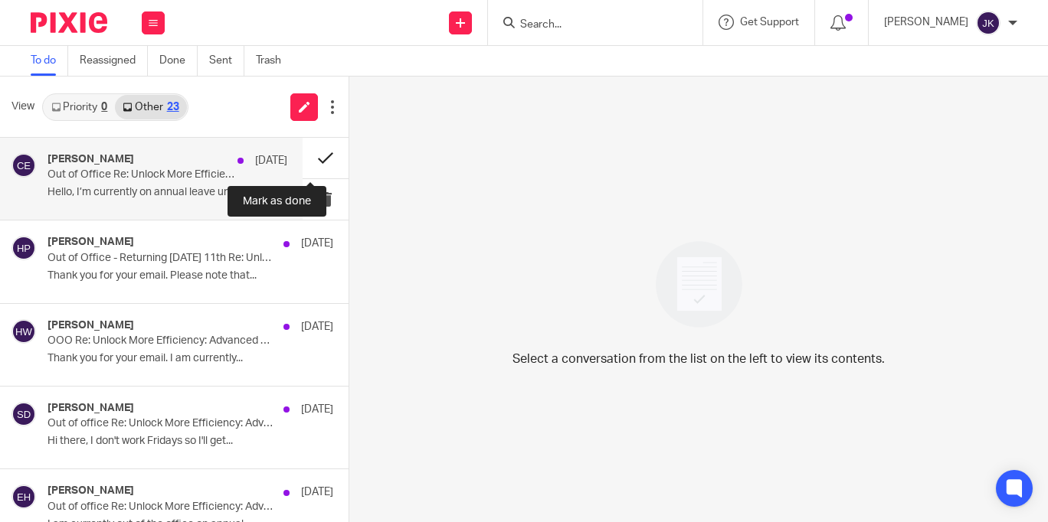
click at [312, 161] on button at bounding box center [326, 158] width 46 height 41
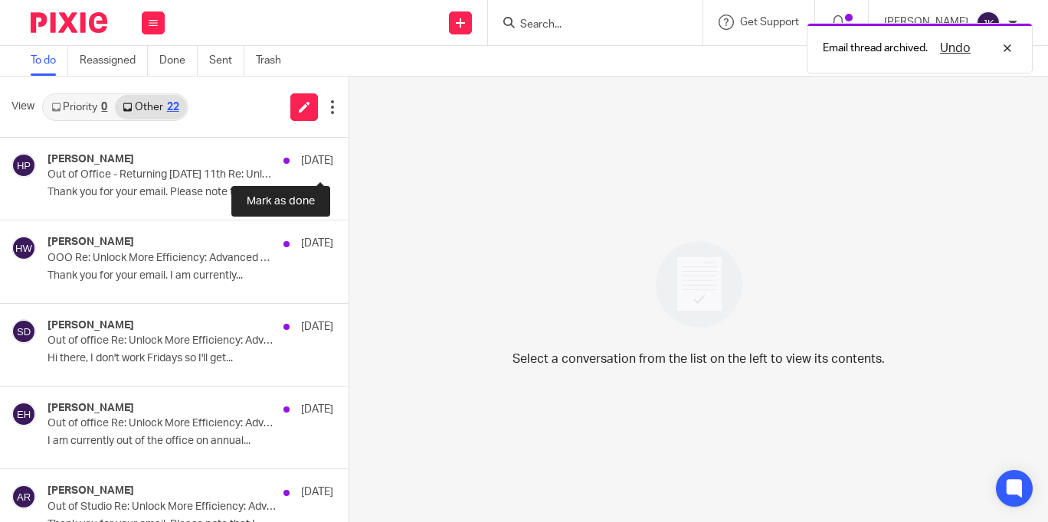
click at [348, 161] on button at bounding box center [354, 158] width 12 height 41
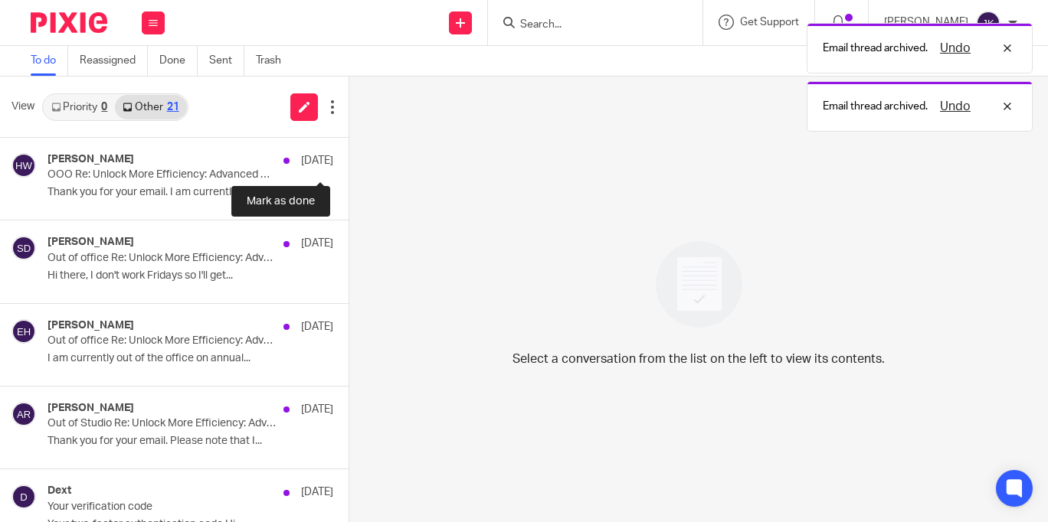
click at [348, 161] on button at bounding box center [354, 158] width 12 height 41
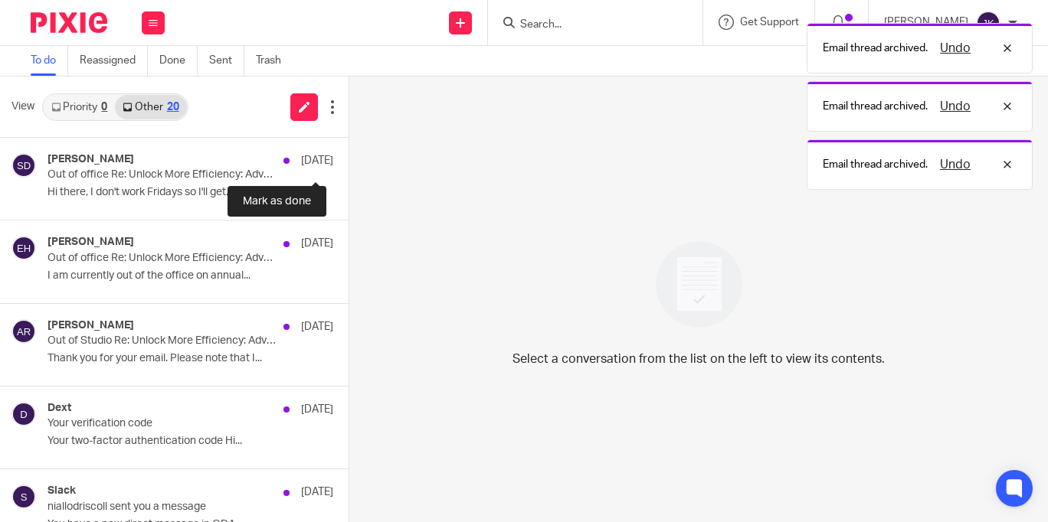
click at [348, 161] on button at bounding box center [354, 158] width 12 height 41
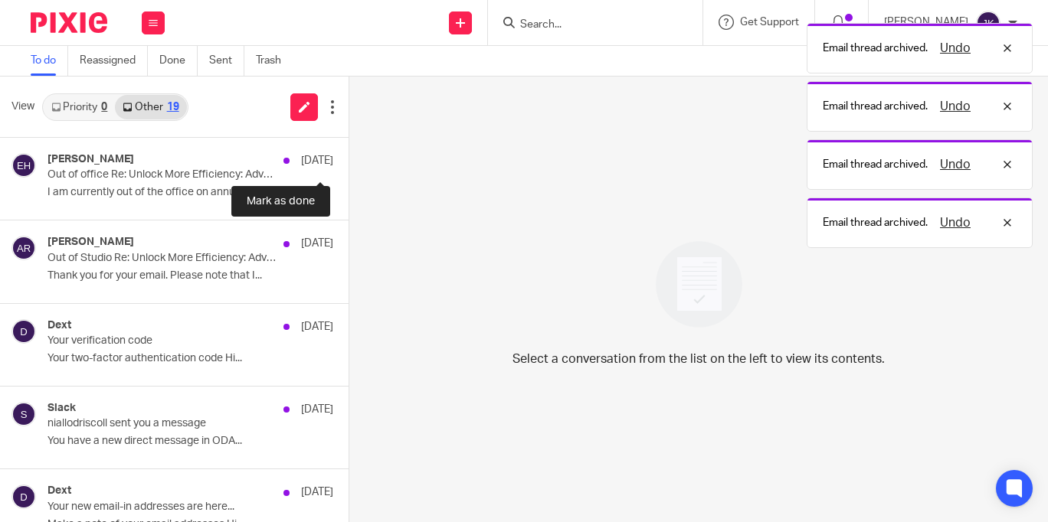
click at [348, 161] on button at bounding box center [354, 158] width 12 height 41
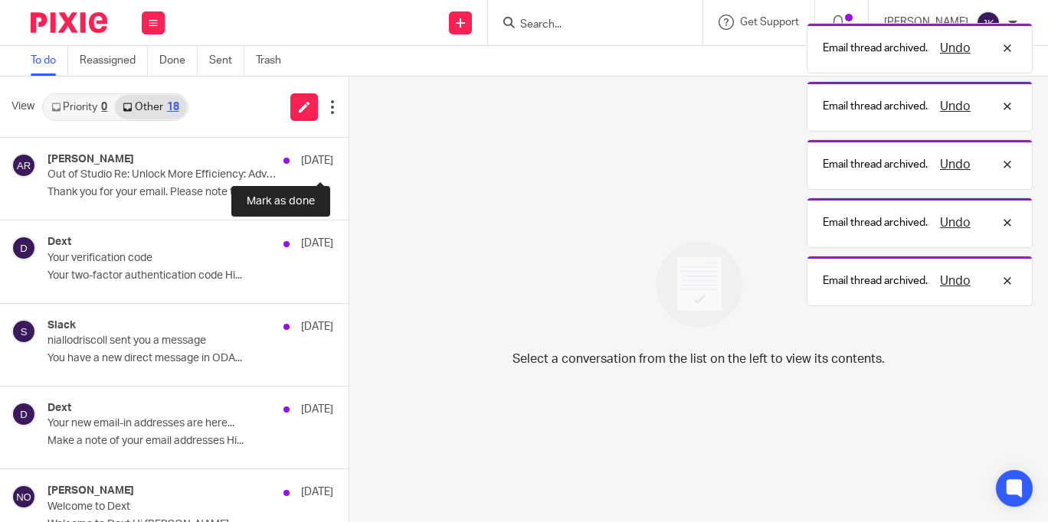
click at [348, 161] on button at bounding box center [354, 158] width 12 height 41
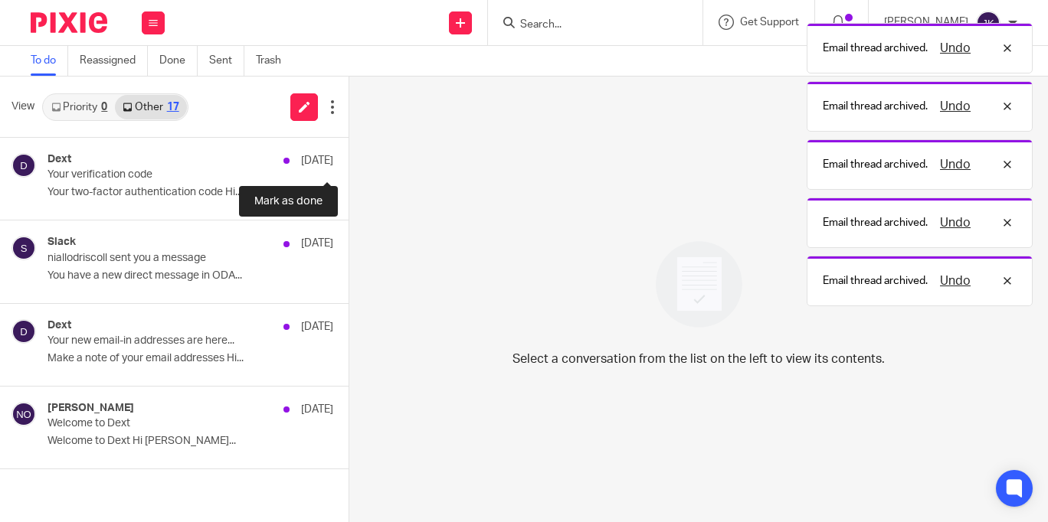
click at [348, 161] on button at bounding box center [354, 158] width 12 height 41
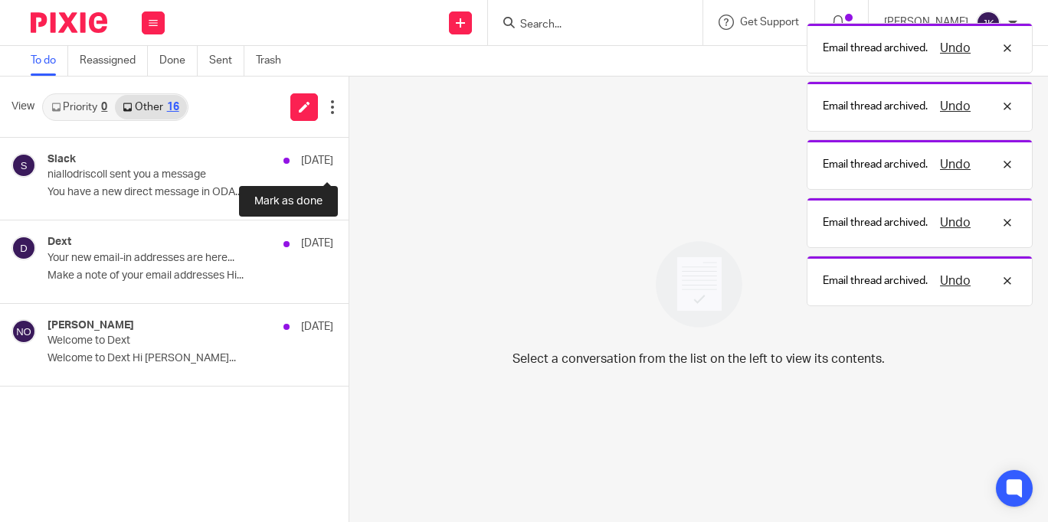
click at [348, 161] on button at bounding box center [354, 158] width 12 height 41
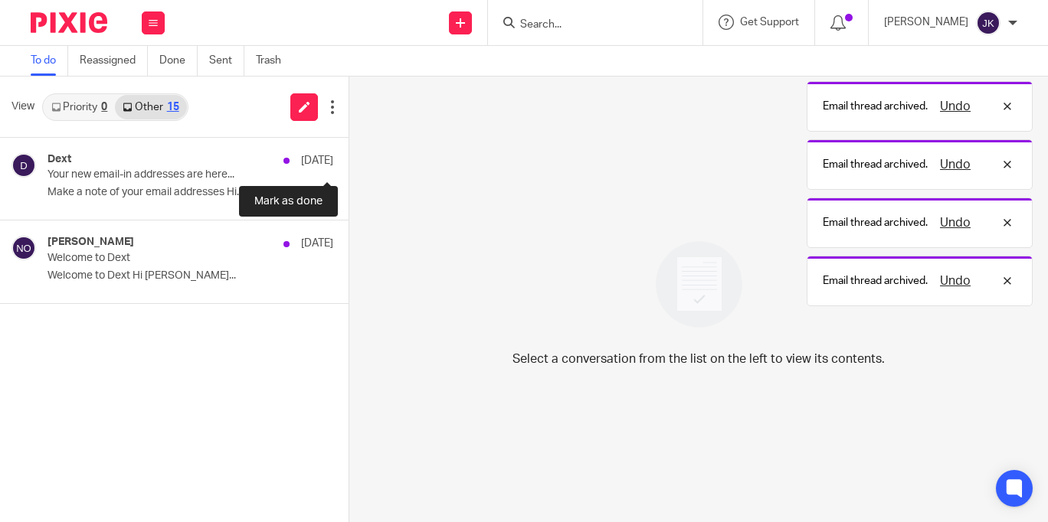
click at [348, 161] on button at bounding box center [354, 158] width 12 height 41
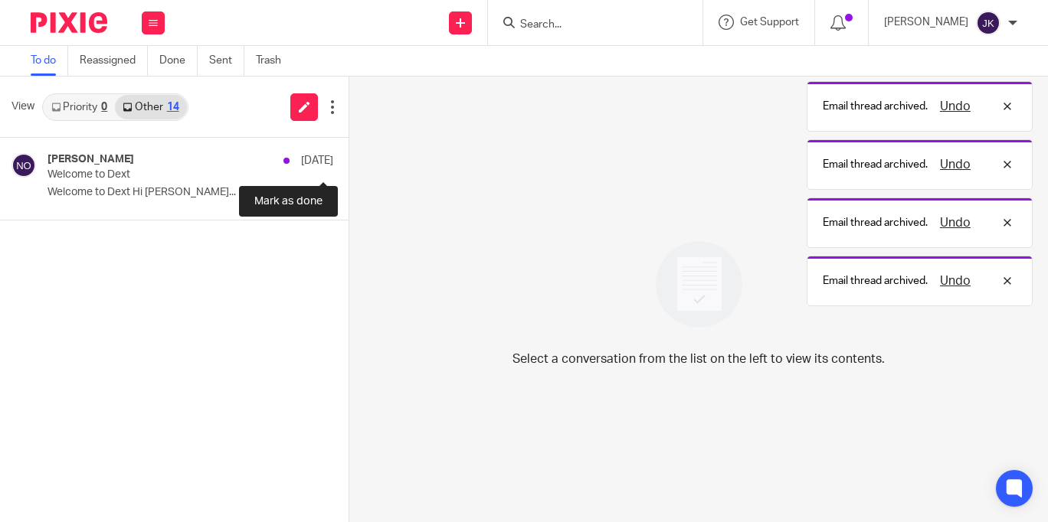
click at [348, 161] on button at bounding box center [354, 158] width 12 height 41
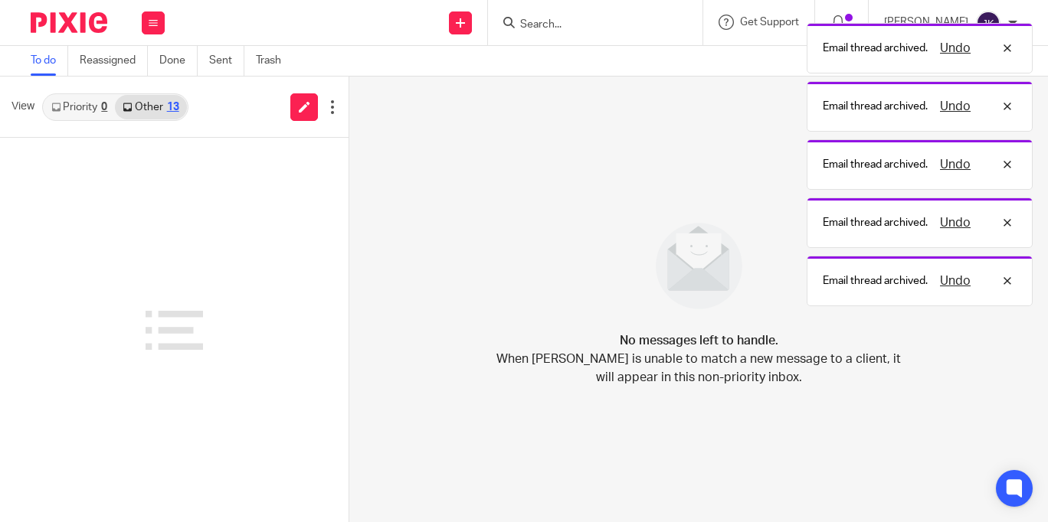
click at [71, 110] on link "Priority 0" at bounding box center [79, 107] width 71 height 25
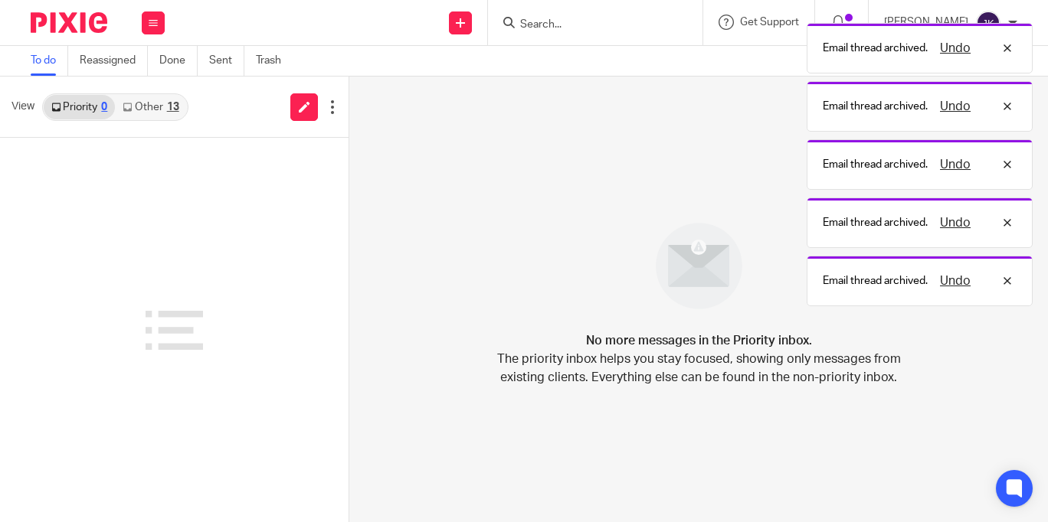
click at [154, 100] on link "Other 13" at bounding box center [150, 107] width 71 height 25
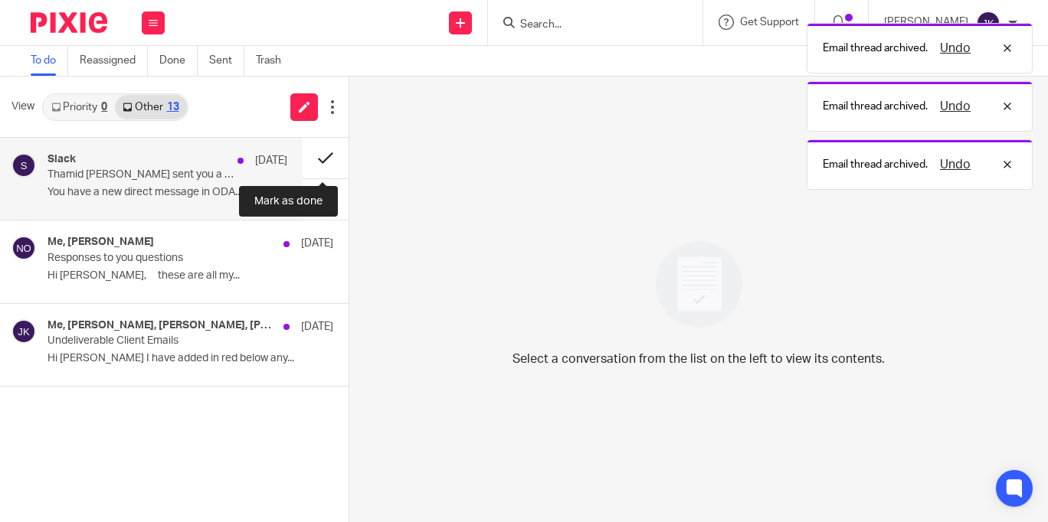
click at [324, 160] on button at bounding box center [326, 158] width 46 height 41
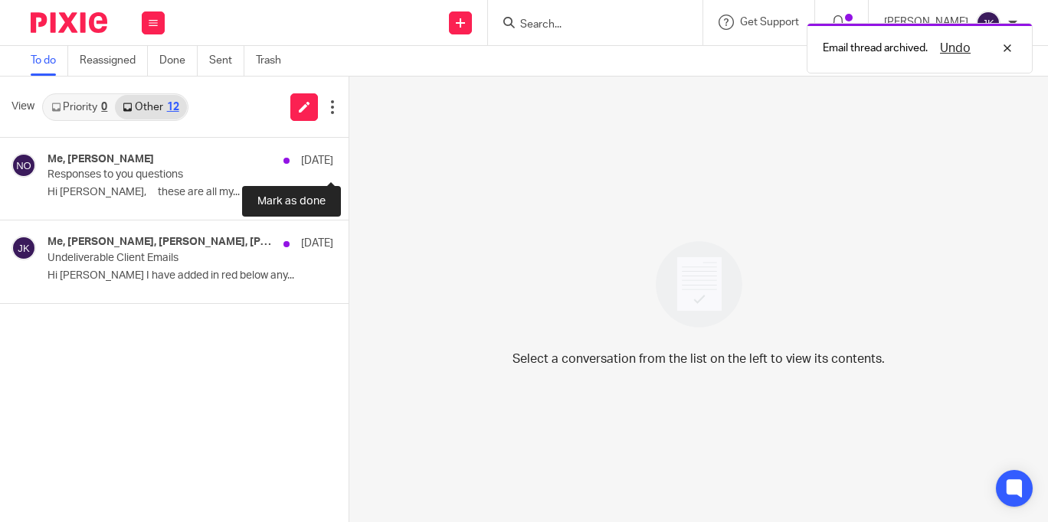
click at [348, 160] on button at bounding box center [354, 158] width 12 height 41
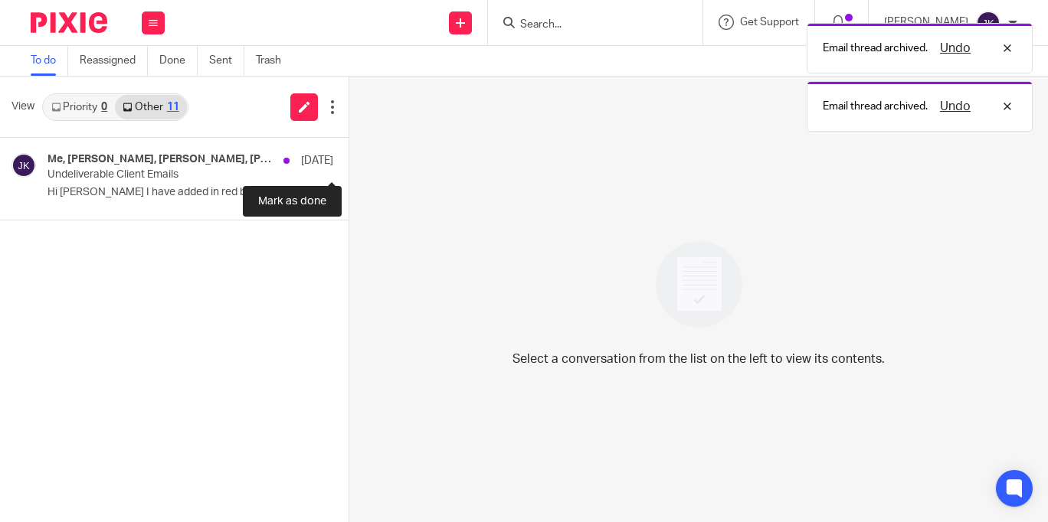
click at [348, 160] on button at bounding box center [354, 158] width 12 height 41
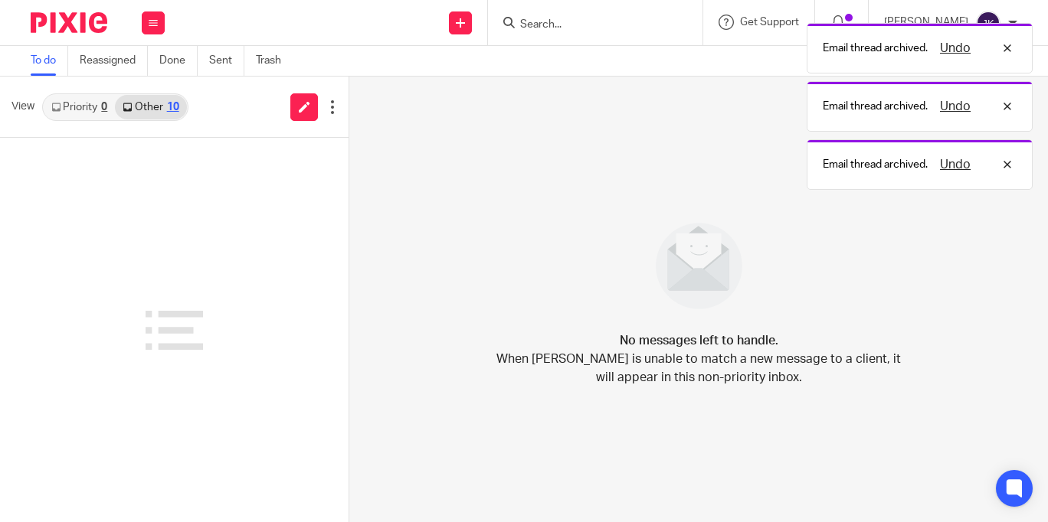
click at [77, 109] on link "Priority 0" at bounding box center [79, 107] width 71 height 25
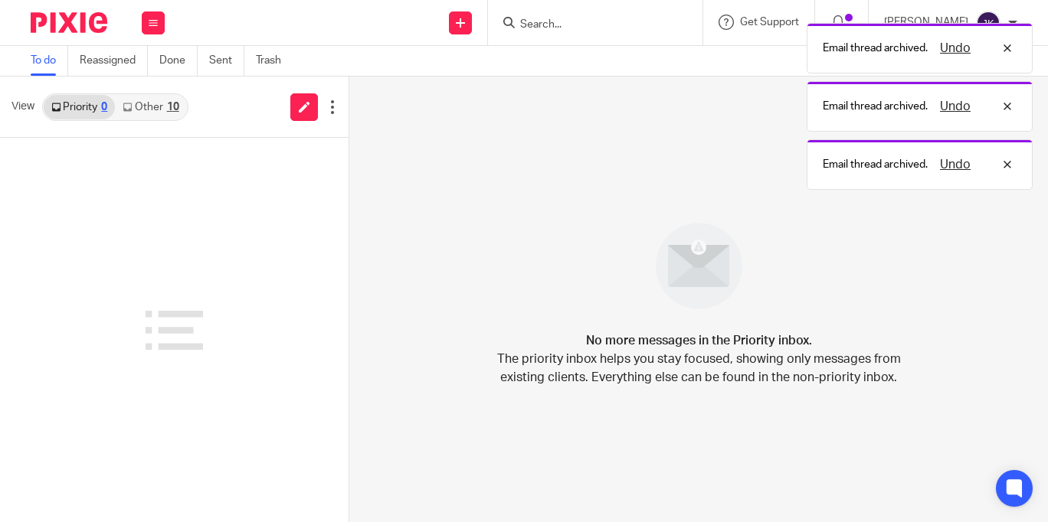
click at [172, 123] on div "View Priority 0 Other 10" at bounding box center [174, 107] width 348 height 61
click at [165, 109] on link "Other 10" at bounding box center [150, 107] width 71 height 25
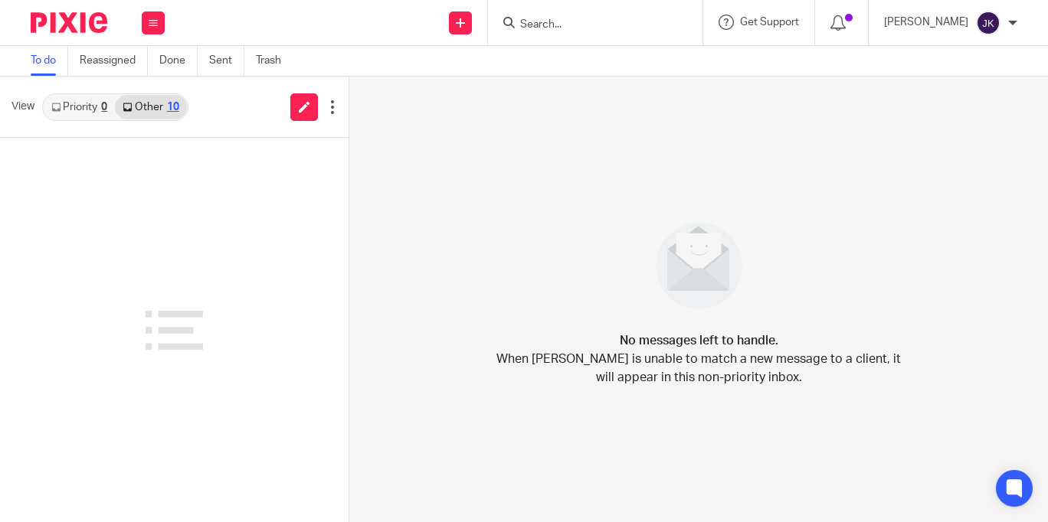
click at [85, 105] on link "Priority 0" at bounding box center [79, 107] width 71 height 25
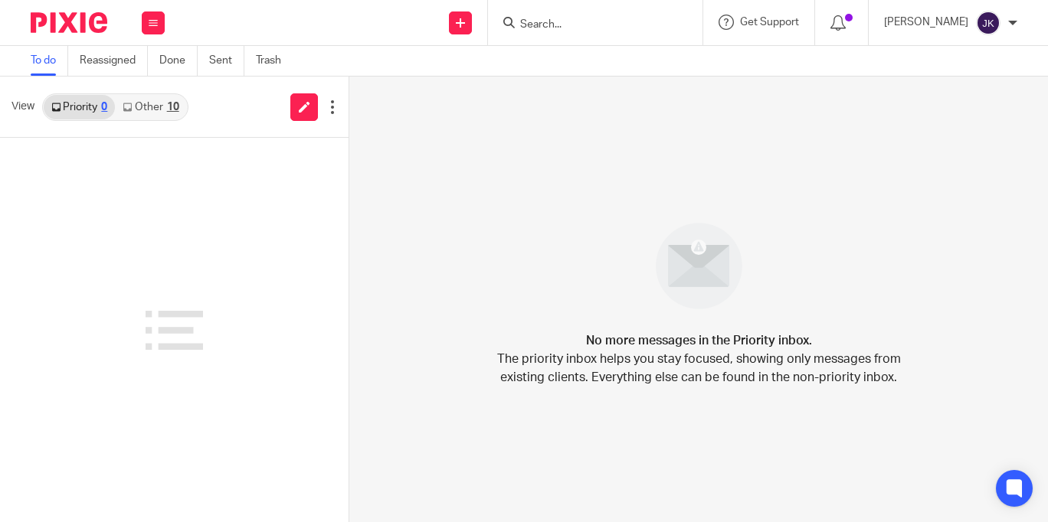
click at [151, 109] on link "Other 10" at bounding box center [150, 107] width 71 height 25
click at [129, 101] on link "Other 10" at bounding box center [150, 107] width 71 height 25
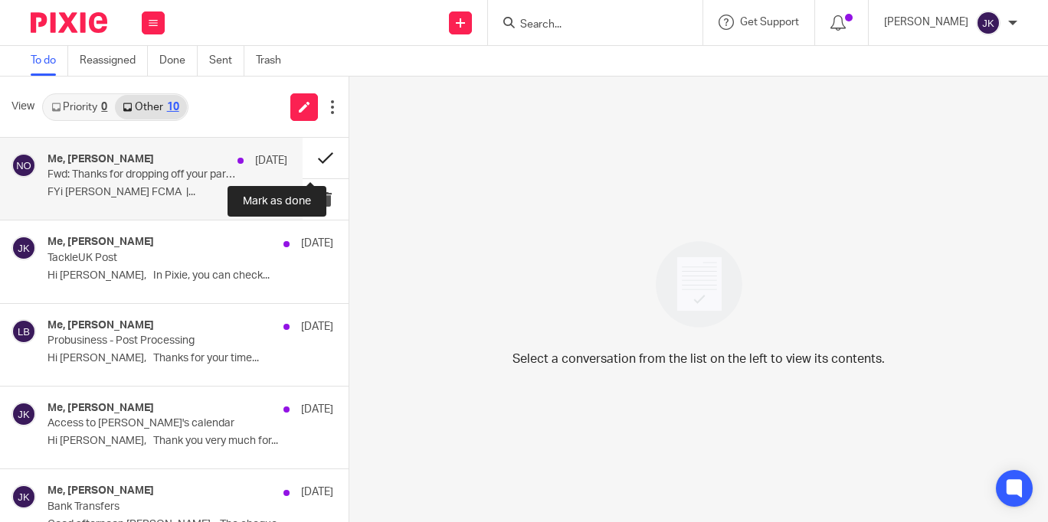
click at [315, 163] on button at bounding box center [326, 158] width 46 height 41
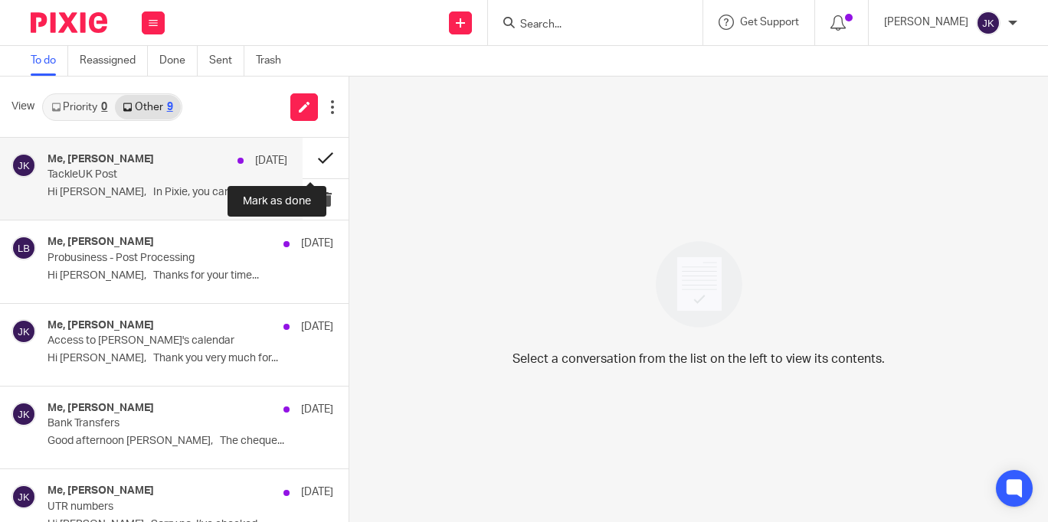
click at [314, 154] on button at bounding box center [326, 158] width 46 height 41
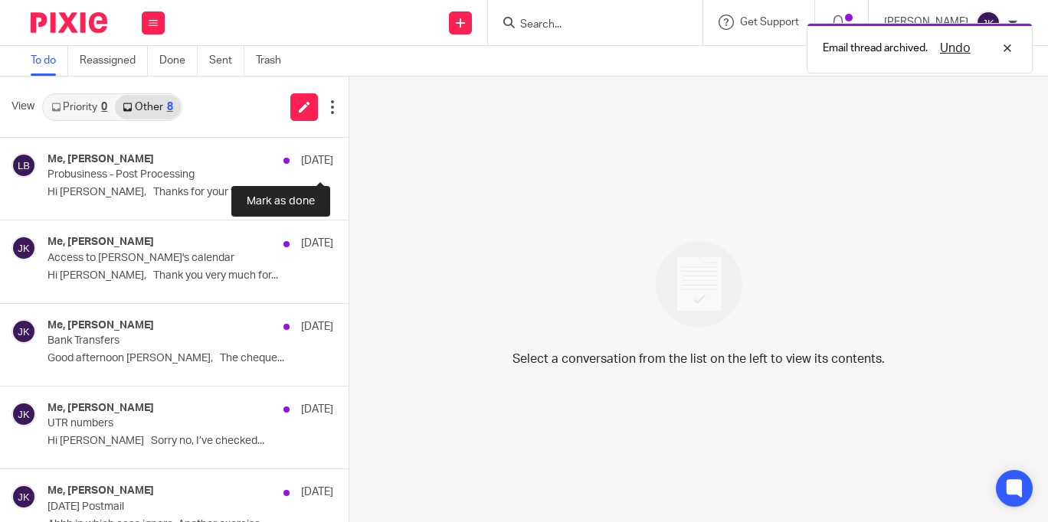
click at [348, 154] on button at bounding box center [354, 158] width 12 height 41
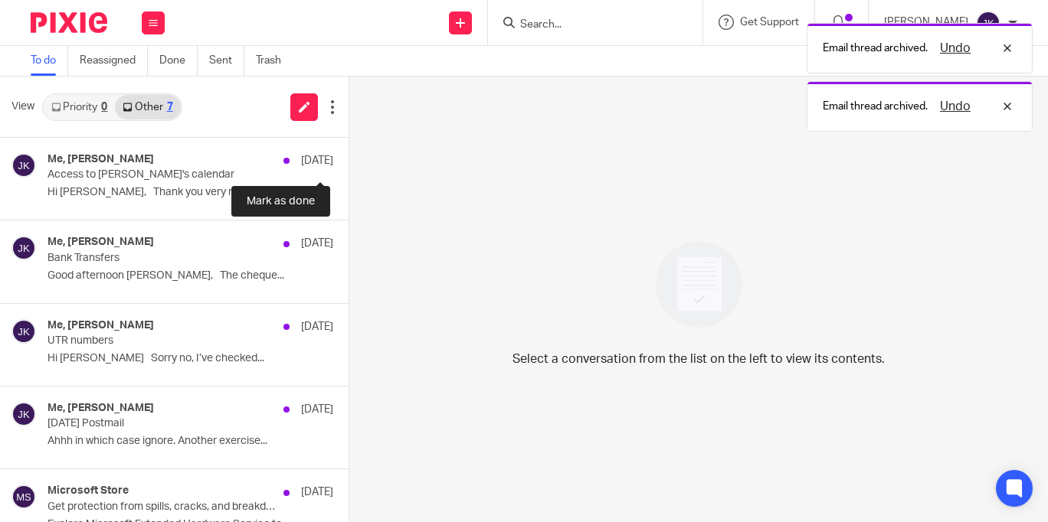
click at [348, 154] on button at bounding box center [354, 158] width 12 height 41
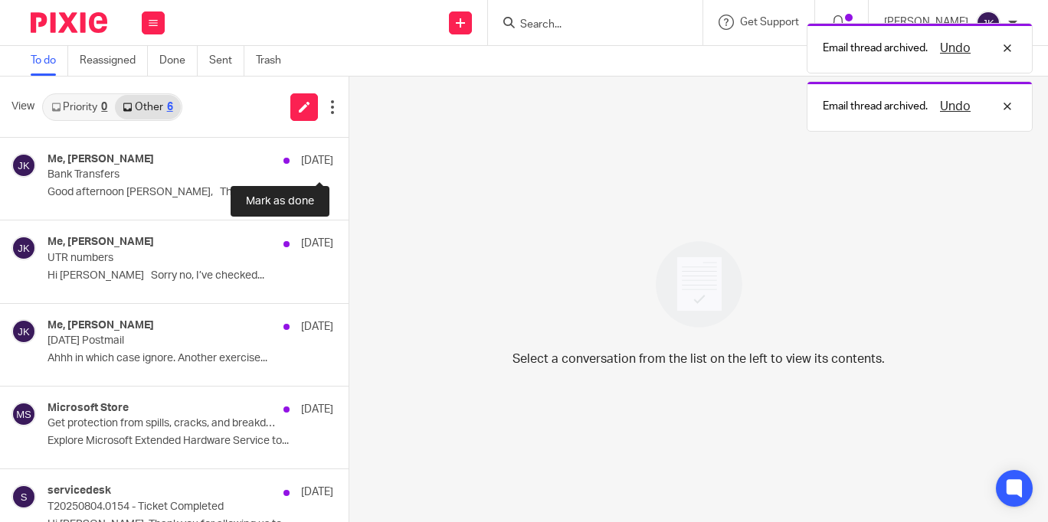
click at [348, 154] on button at bounding box center [354, 158] width 12 height 41
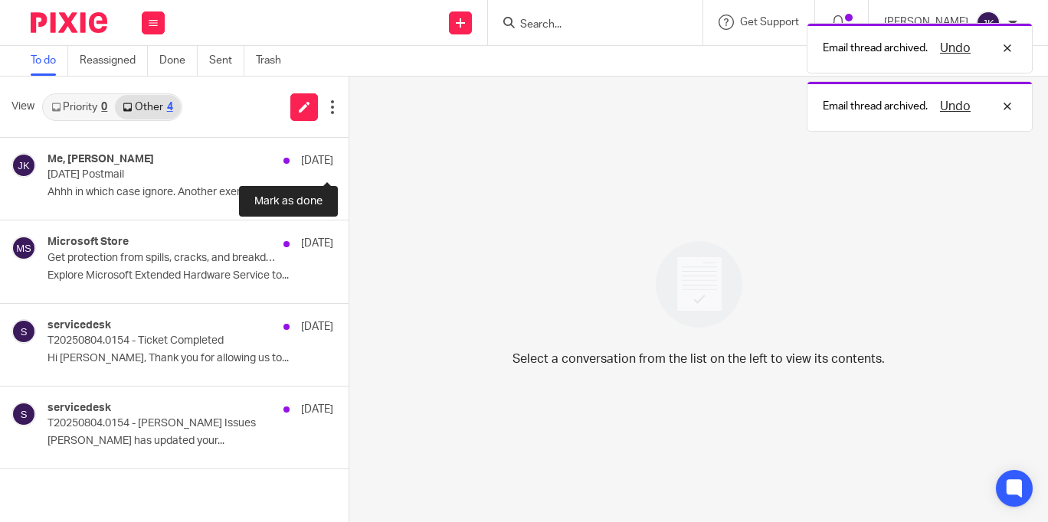
click at [348, 154] on button at bounding box center [354, 158] width 12 height 41
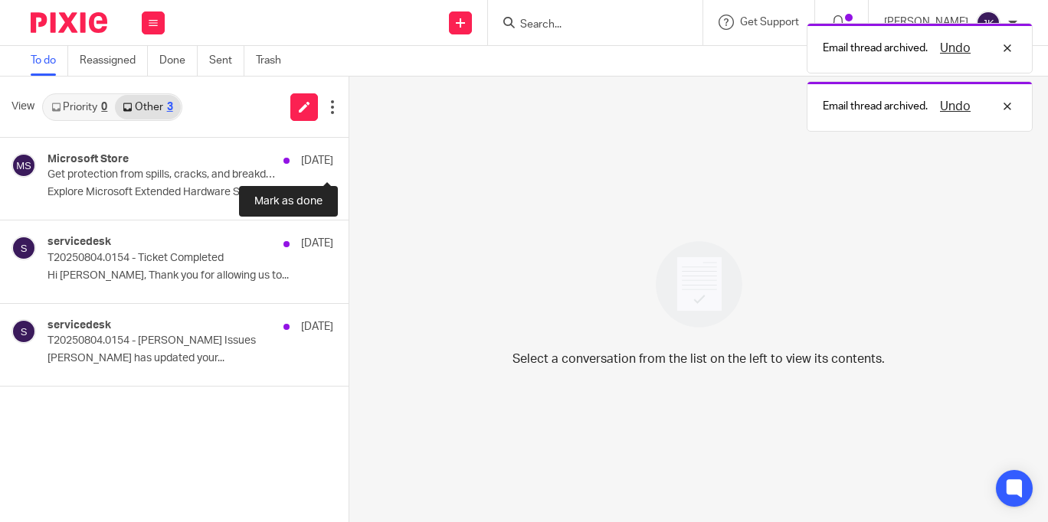
click at [348, 154] on button at bounding box center [354, 158] width 12 height 41
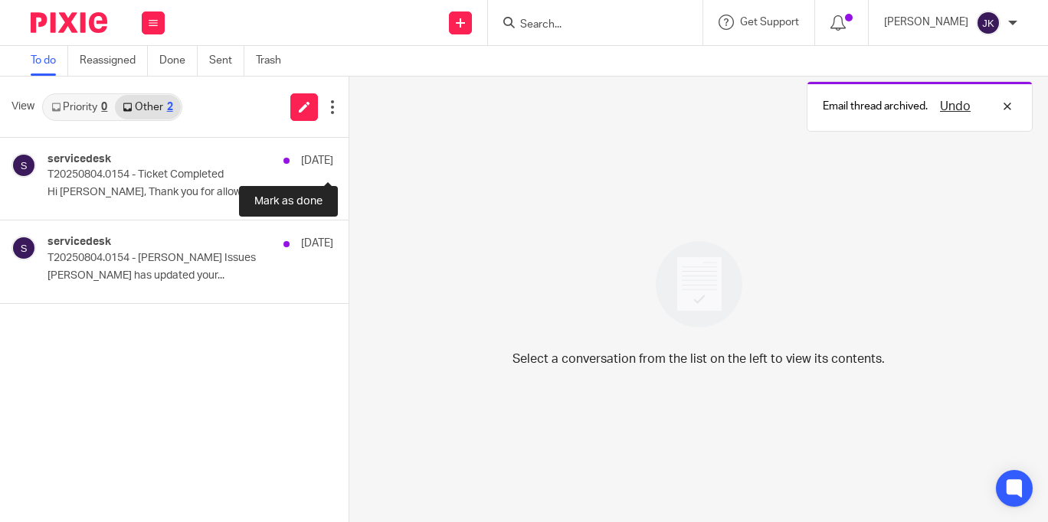
click at [348, 154] on button at bounding box center [354, 158] width 12 height 41
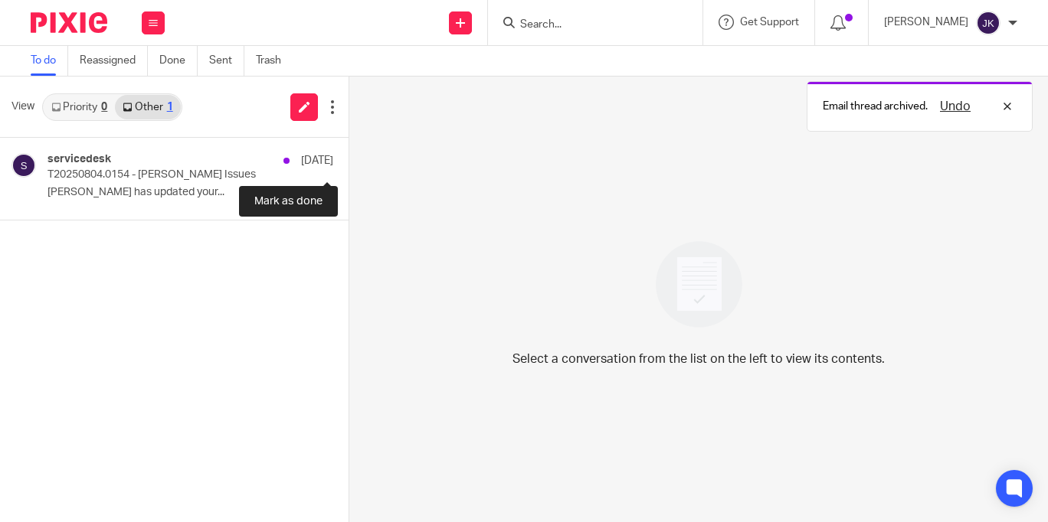
click at [348, 154] on button at bounding box center [354, 158] width 12 height 41
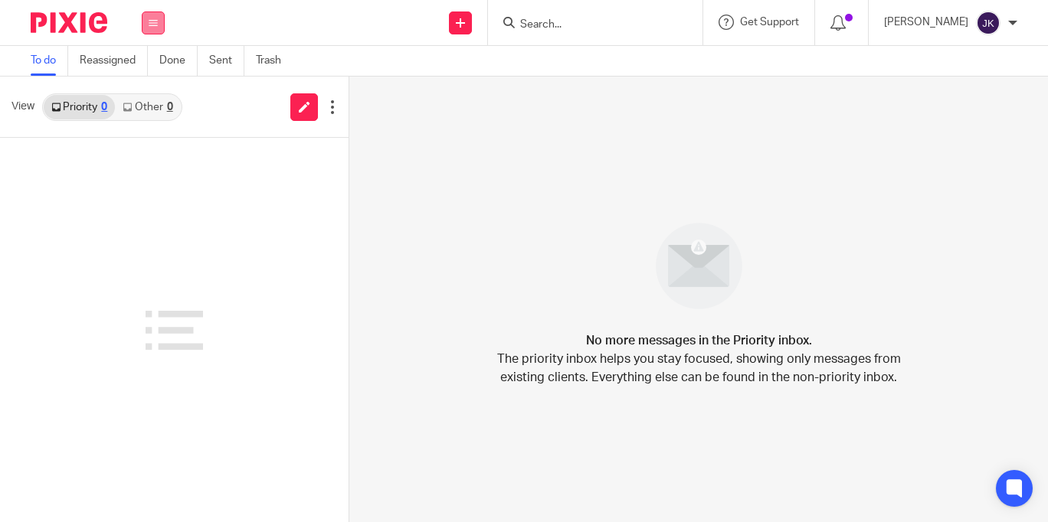
click at [155, 23] on icon at bounding box center [153, 22] width 9 height 9
click at [136, 63] on li "Work" at bounding box center [153, 72] width 41 height 22
click at [153, 73] on link "Work" at bounding box center [145, 71] width 25 height 11
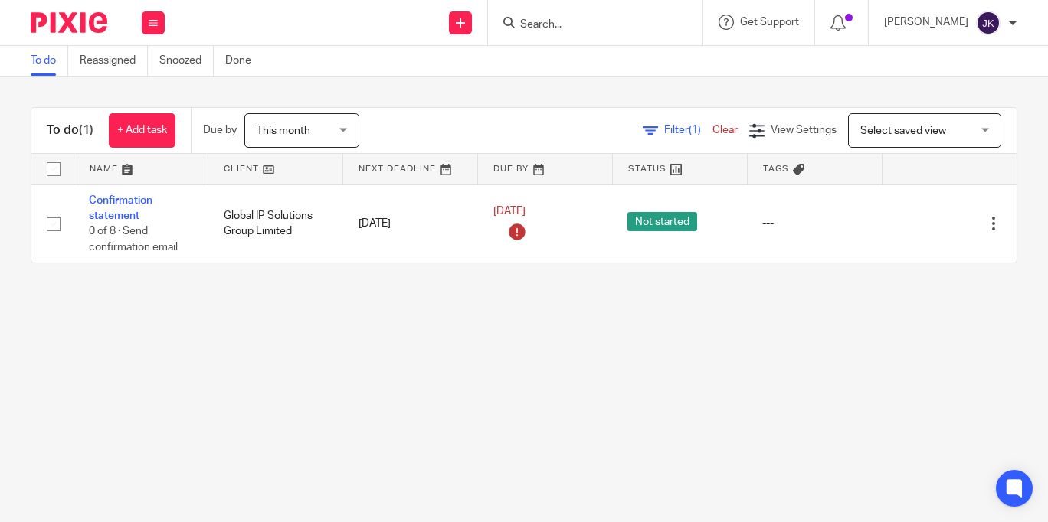
click at [1026, 19] on div "[PERSON_NAME] My profile Email integration Logout" at bounding box center [951, 22] width 164 height 45
click at [1008, 22] on div at bounding box center [1012, 22] width 9 height 9
click at [947, 101] on span "Logout" at bounding box center [946, 106] width 34 height 11
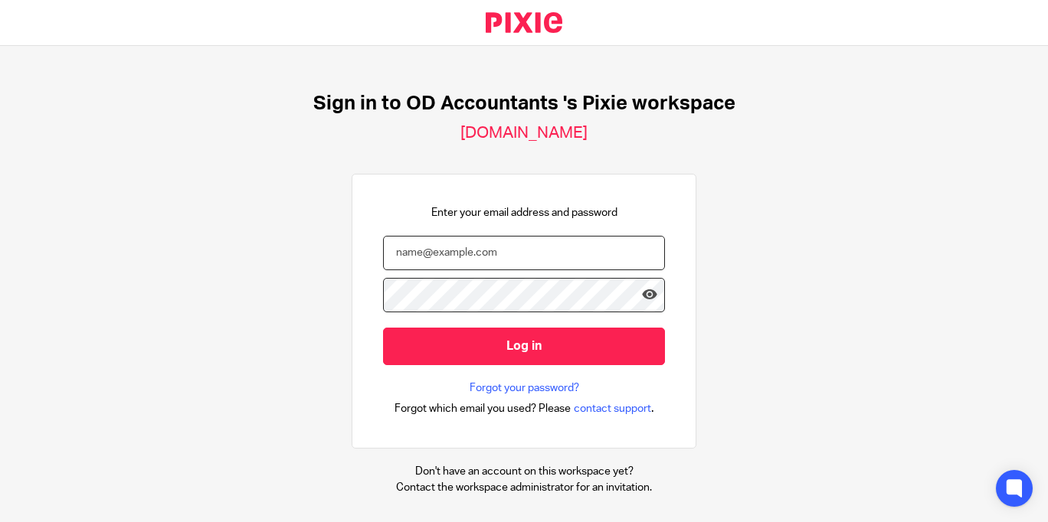
click at [442, 260] on input "email" at bounding box center [524, 253] width 282 height 34
type input "[EMAIL_ADDRESS][DOMAIN_NAME]"
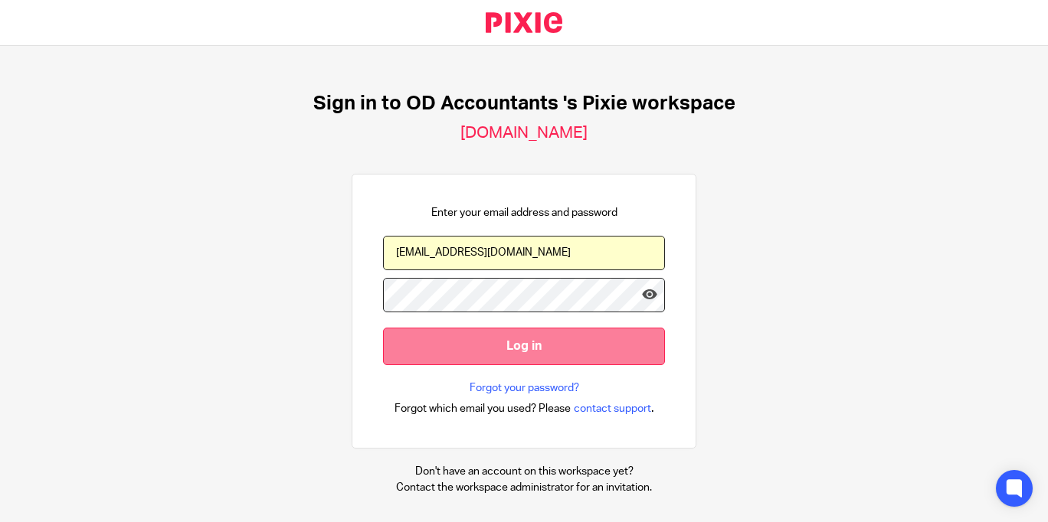
click at [463, 351] on input "Log in" at bounding box center [524, 347] width 282 height 38
